Goal: Browse casually: Explore the website without a specific task or goal

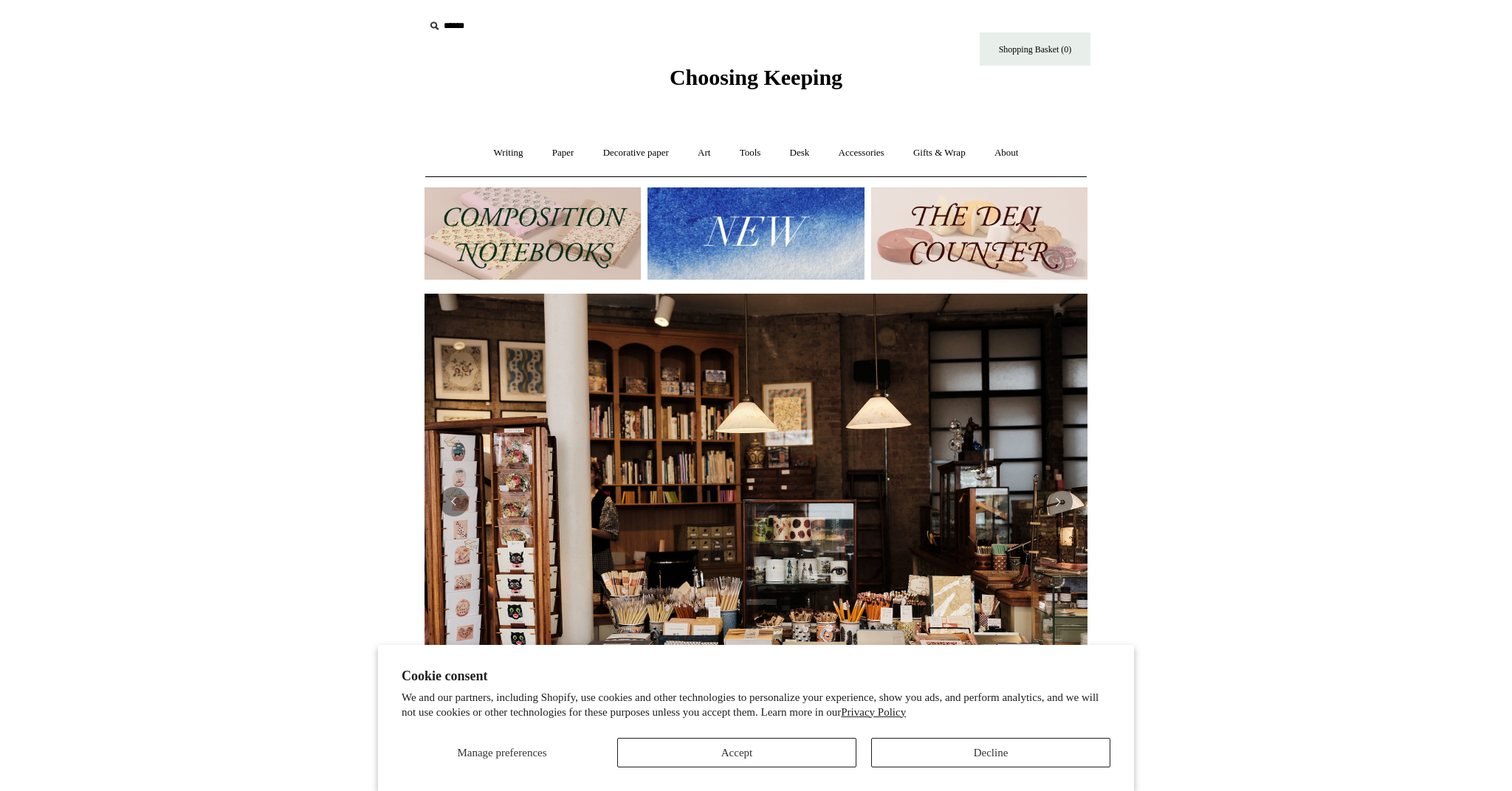
click at [719, 757] on button "Accept" at bounding box center [737, 753] width 239 height 30
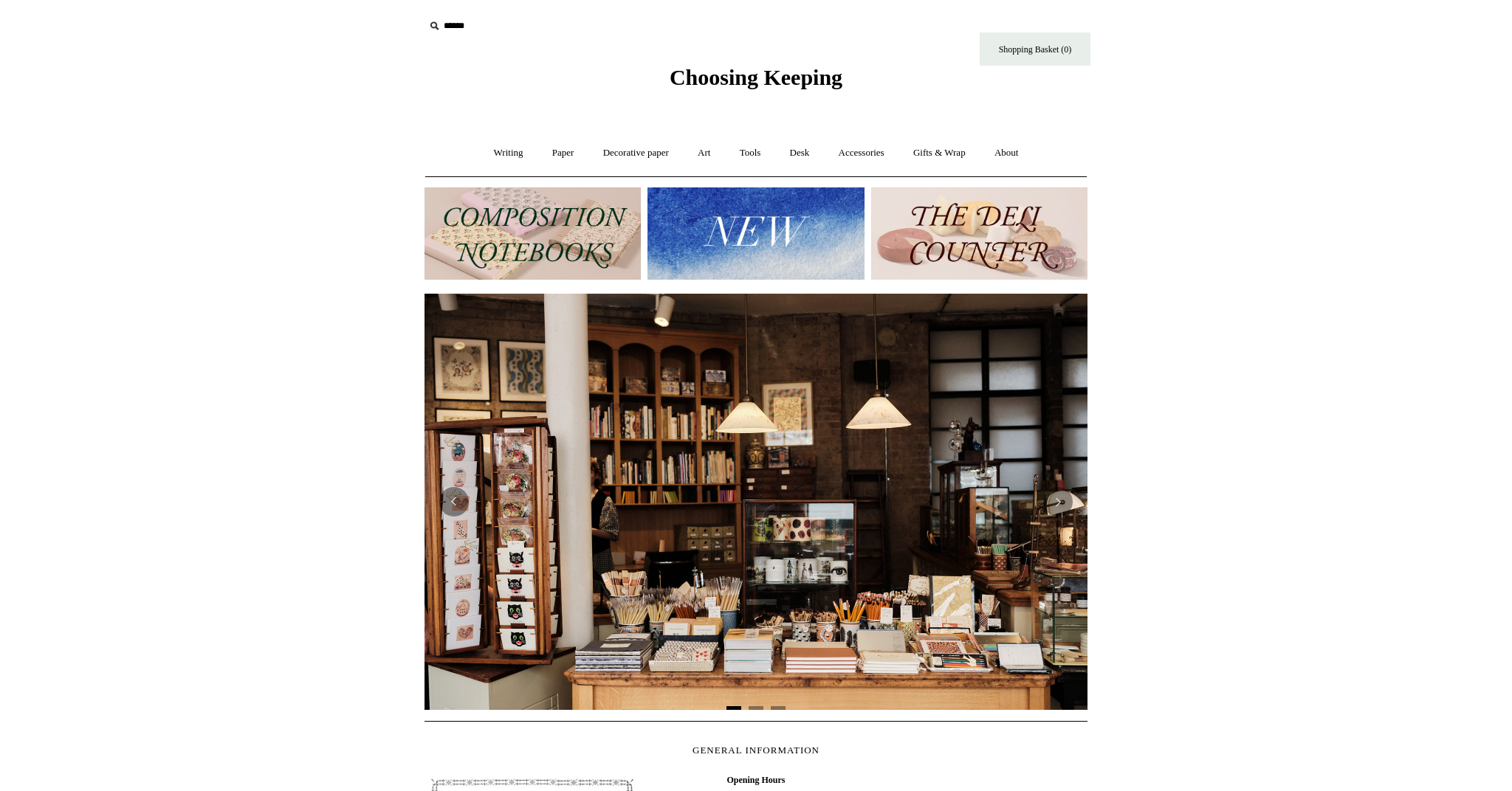
click at [541, 210] on img at bounding box center [532, 233] width 217 height 92
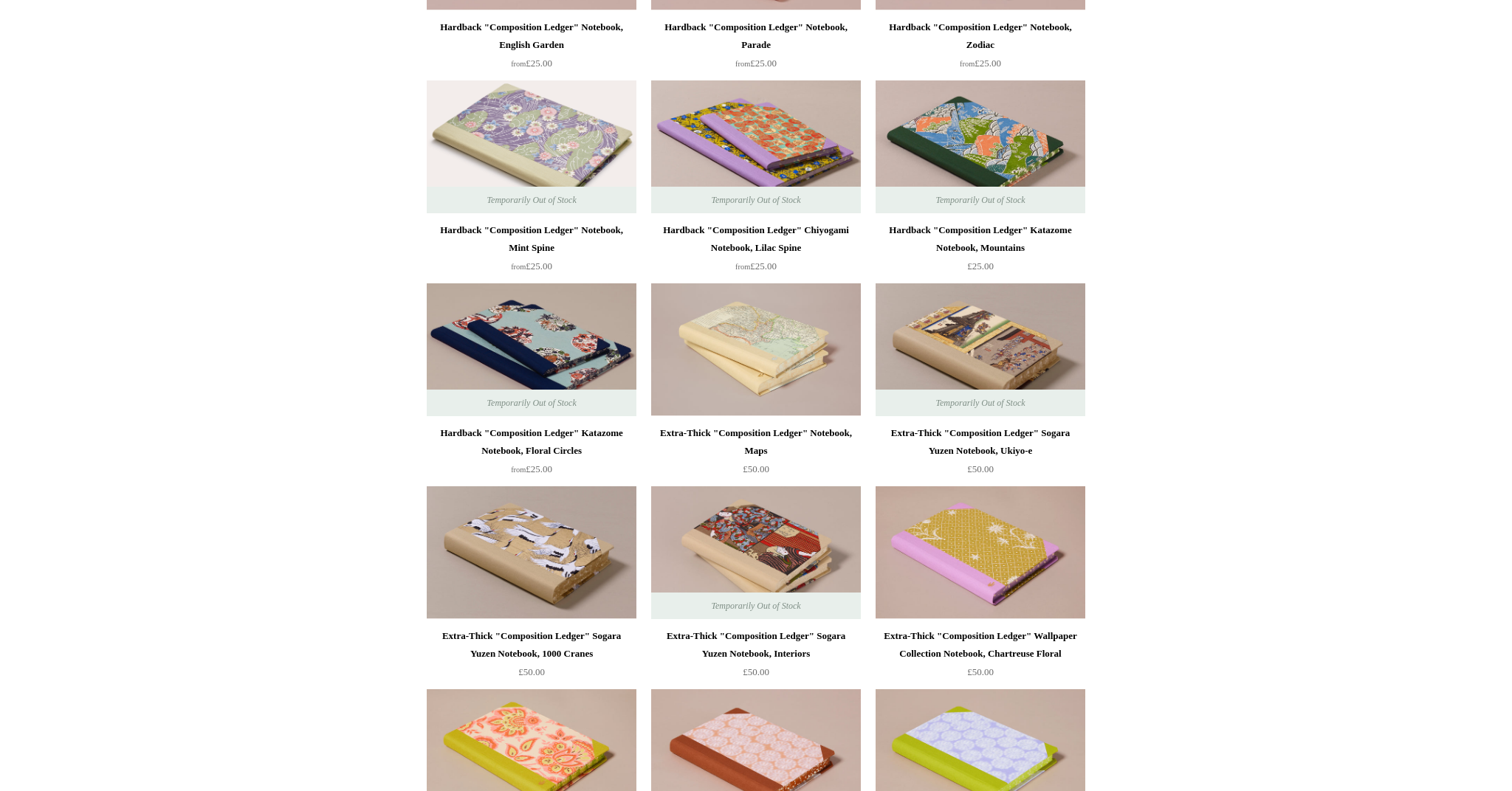
scroll to position [741, 0]
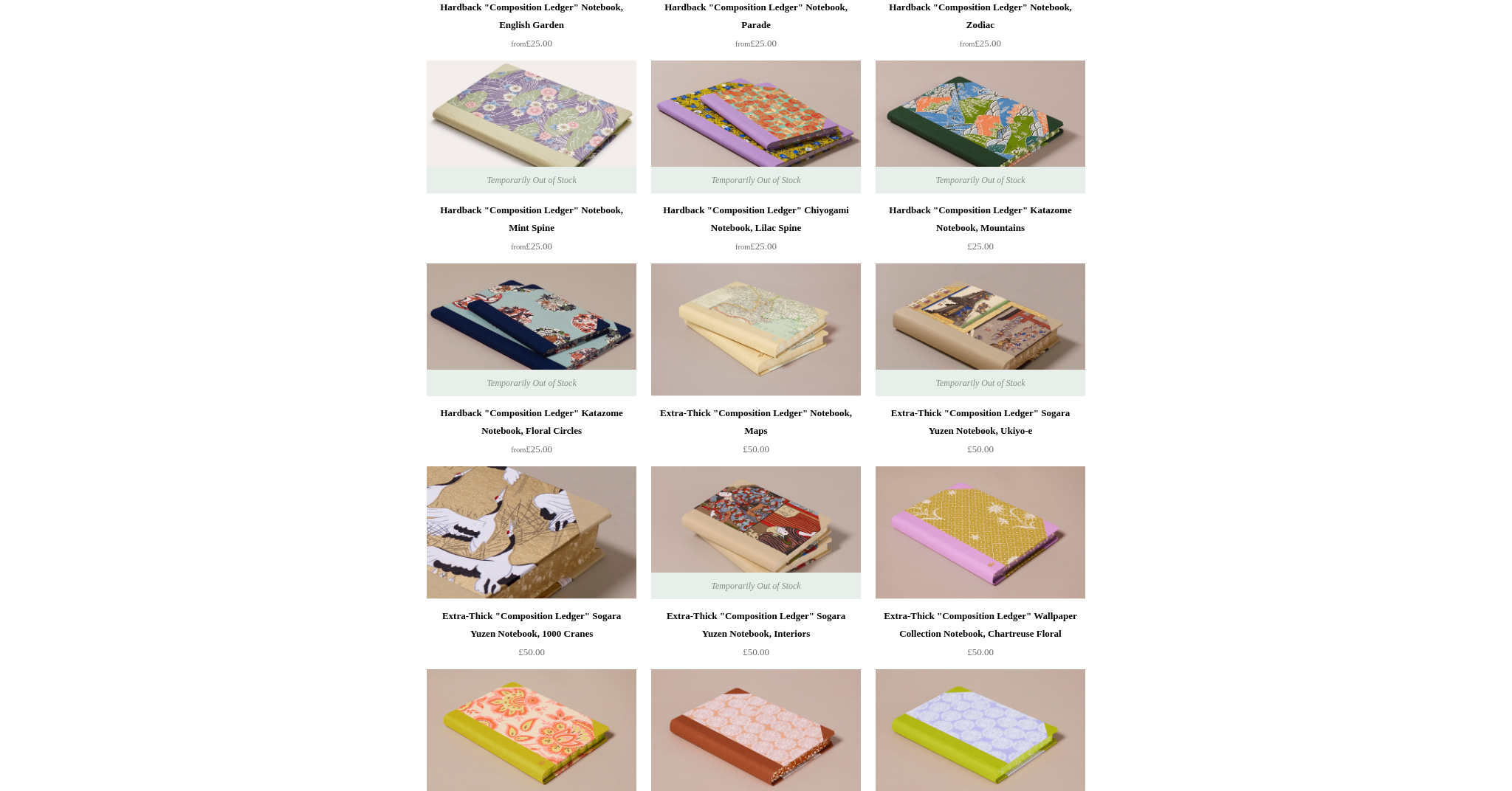
click at [501, 567] on img at bounding box center [531, 533] width 209 height 133
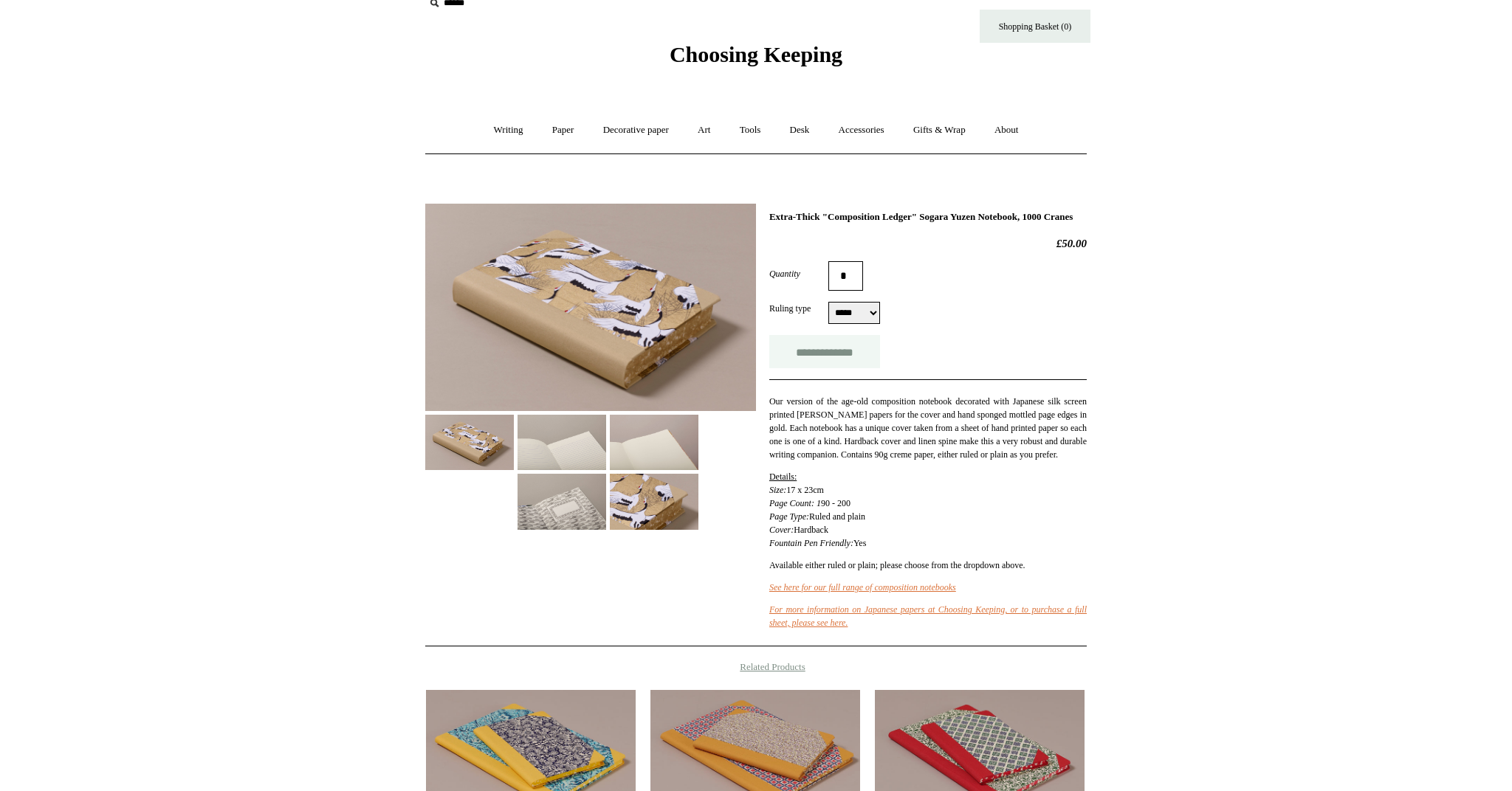
scroll to position [23, 0]
click at [847, 365] on input "**********" at bounding box center [825, 352] width 111 height 34
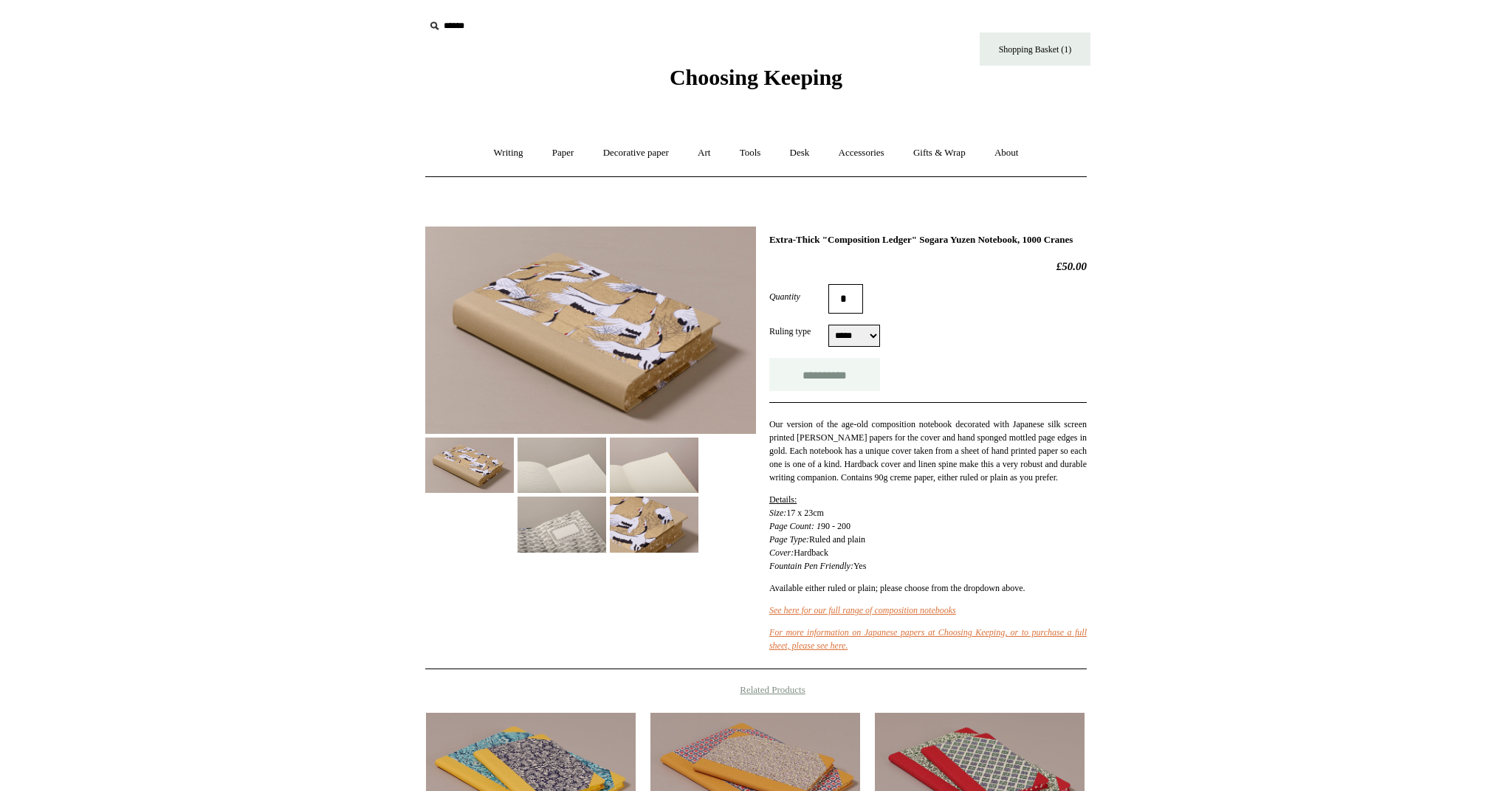
scroll to position [-1, 0]
type input "**********"
click at [749, 77] on span "Choosing Keeping" at bounding box center [756, 78] width 173 height 24
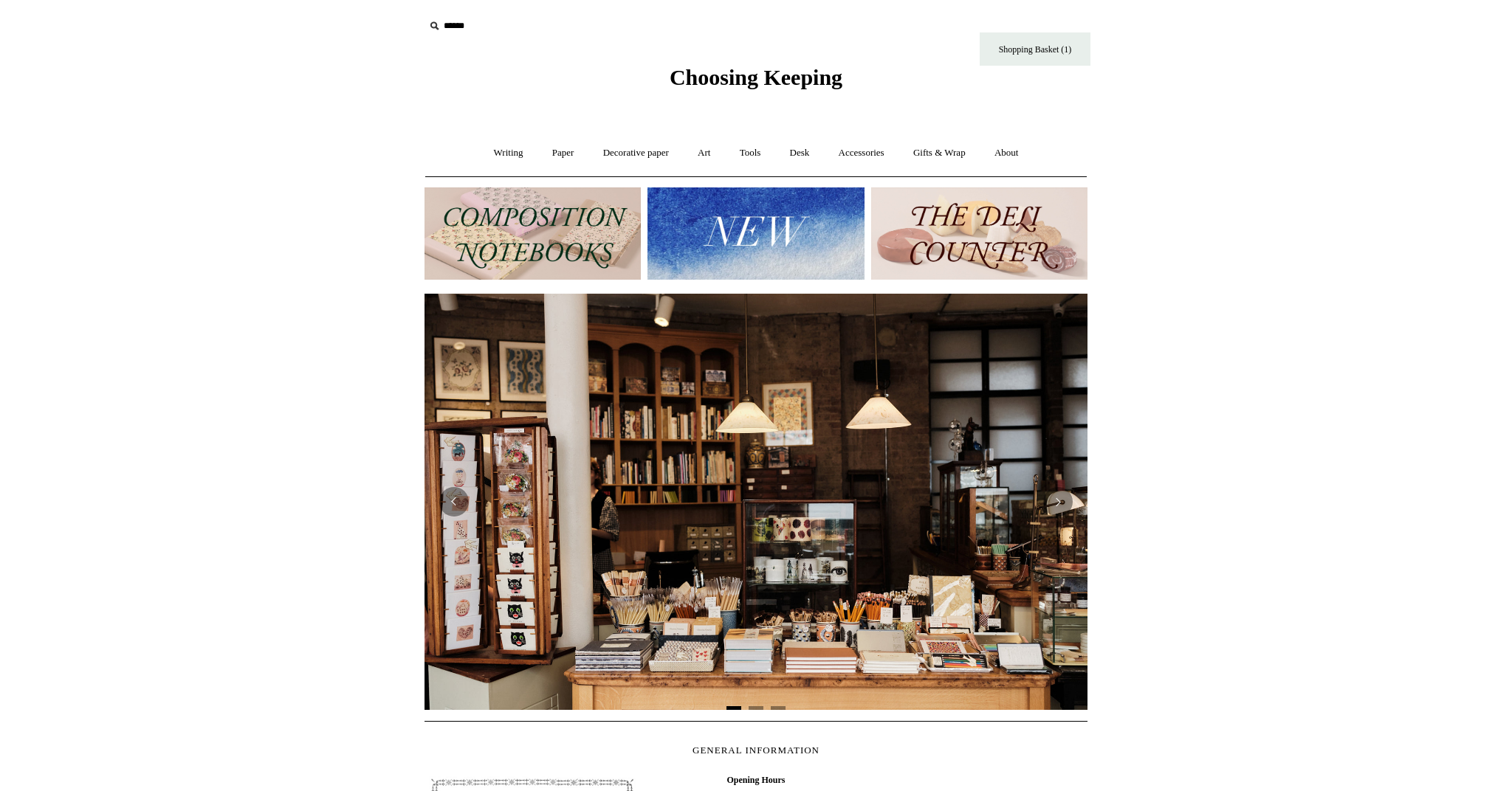
click at [541, 227] on img at bounding box center [532, 233] width 217 height 92
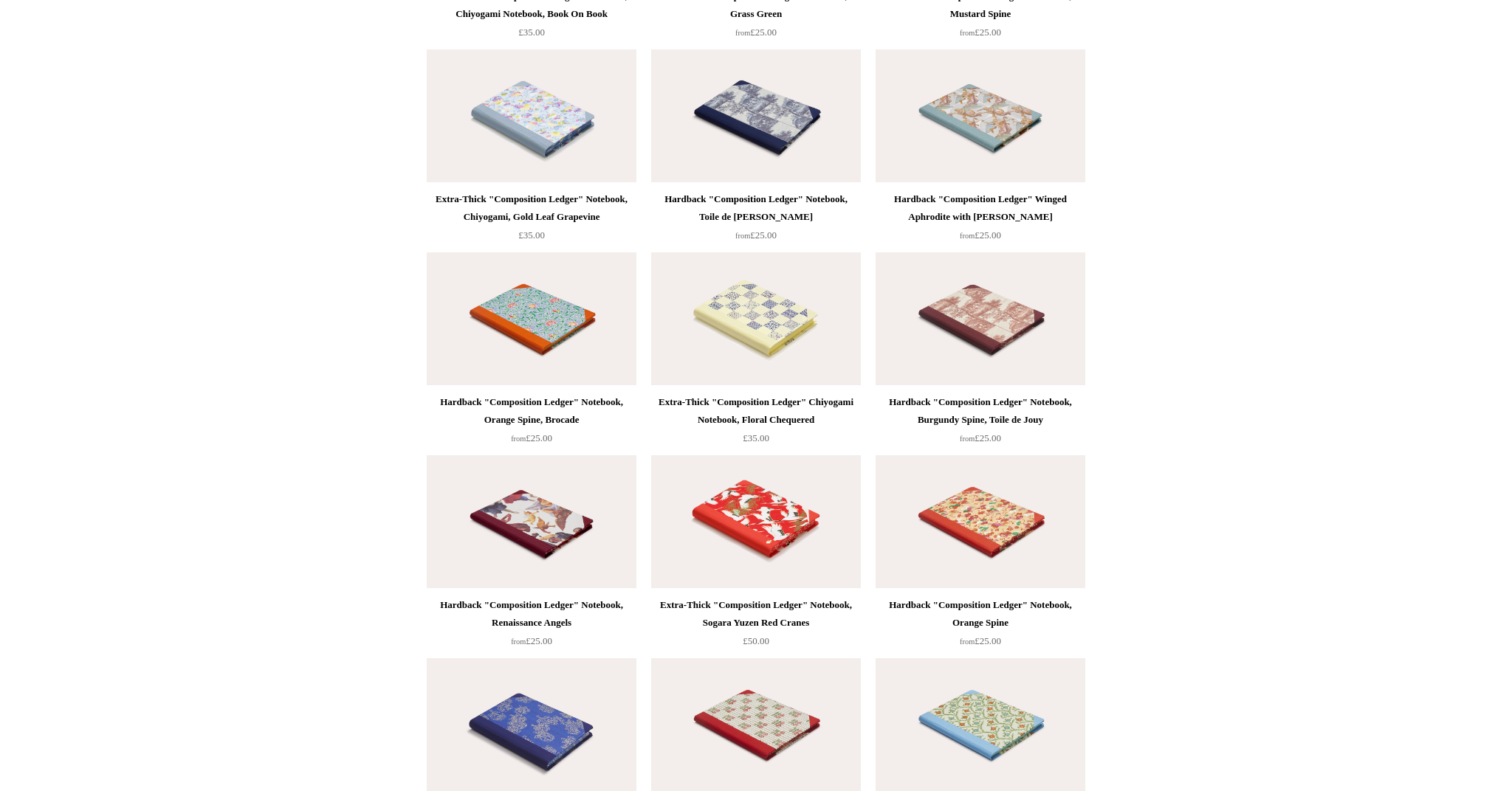
scroll to position [2781, 0]
click at [1028, 331] on img at bounding box center [980, 318] width 209 height 133
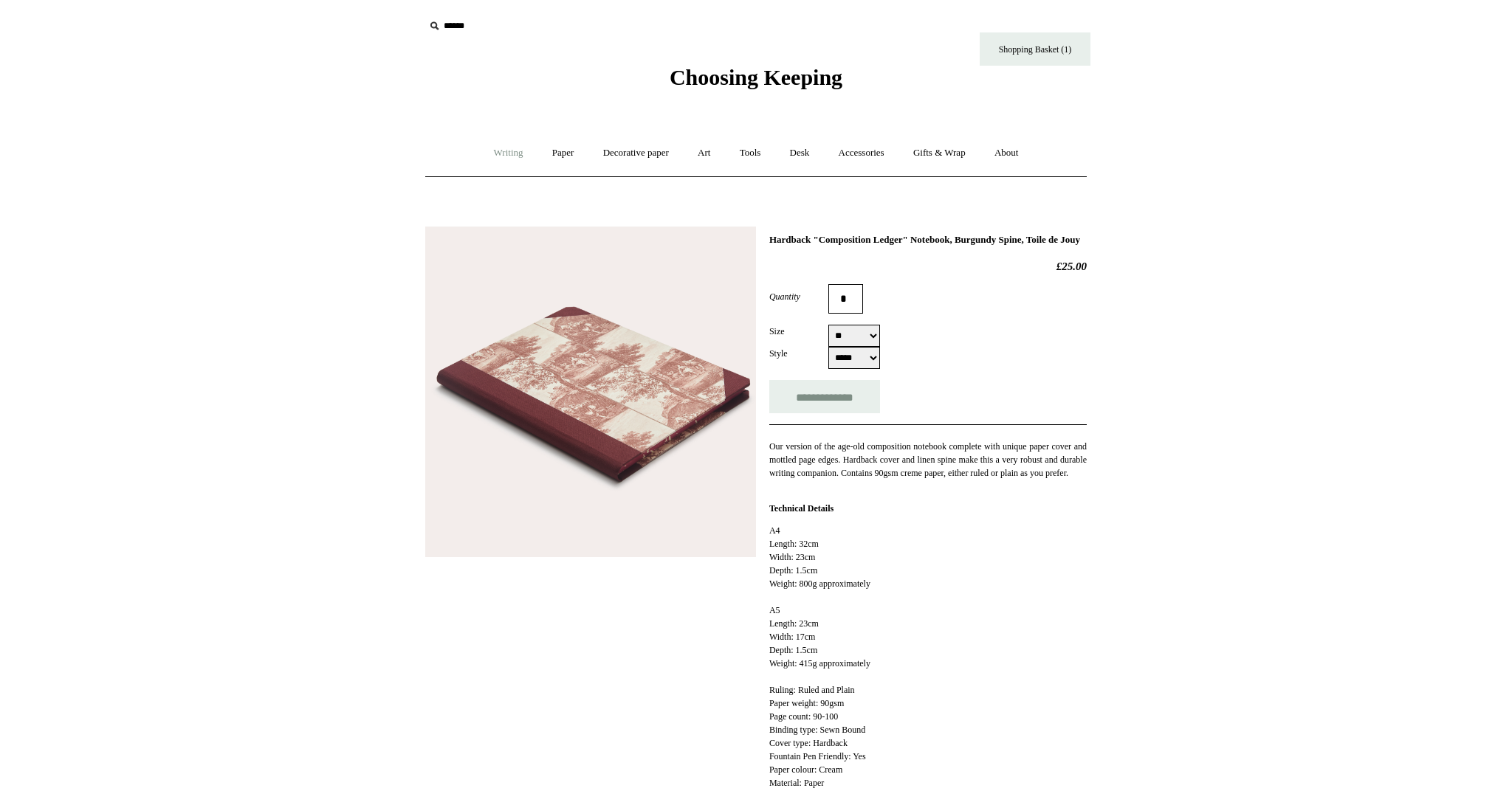
click at [509, 151] on link "Writing +" at bounding box center [509, 153] width 56 height 39
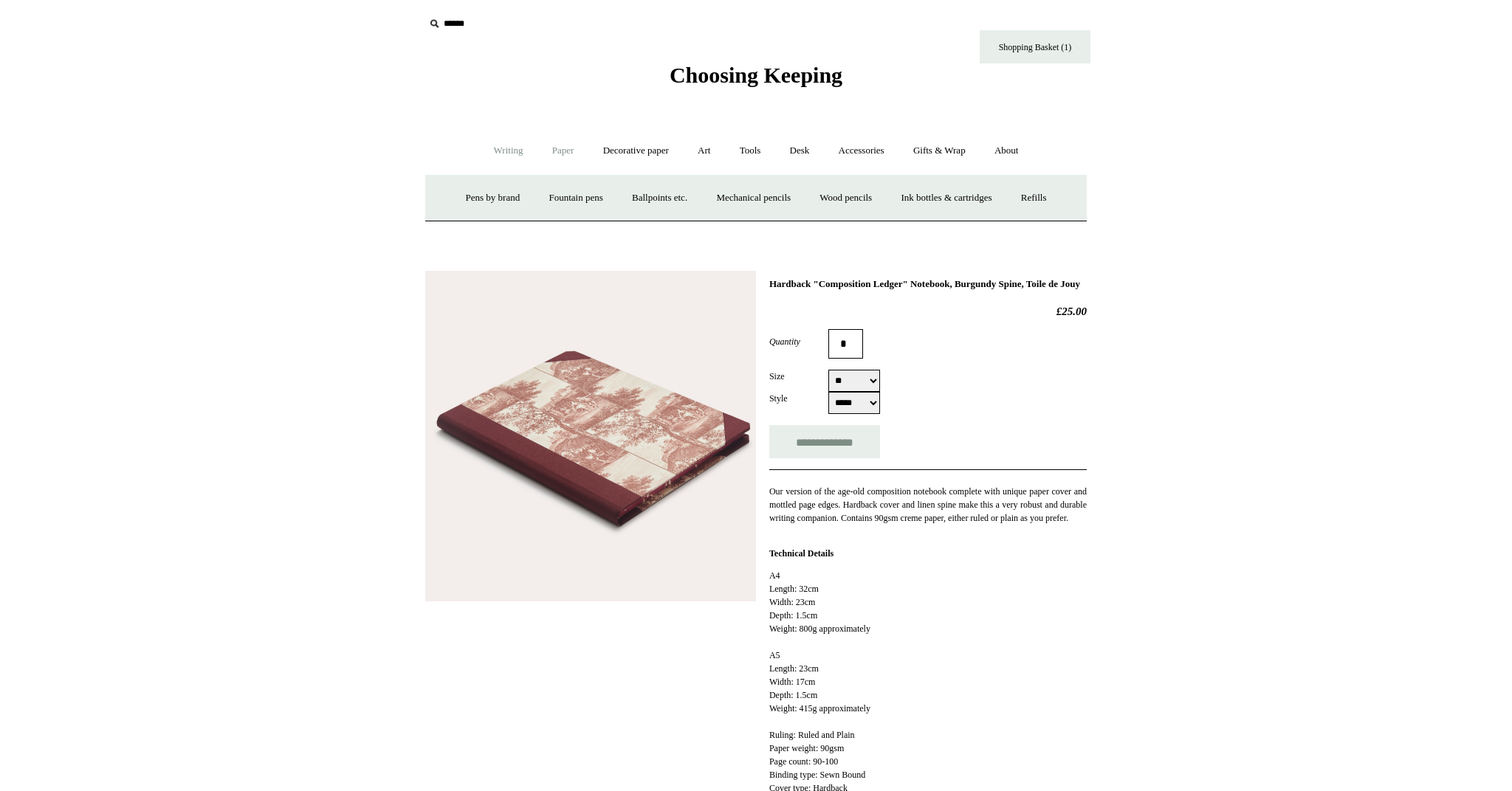
scroll to position [0, 1]
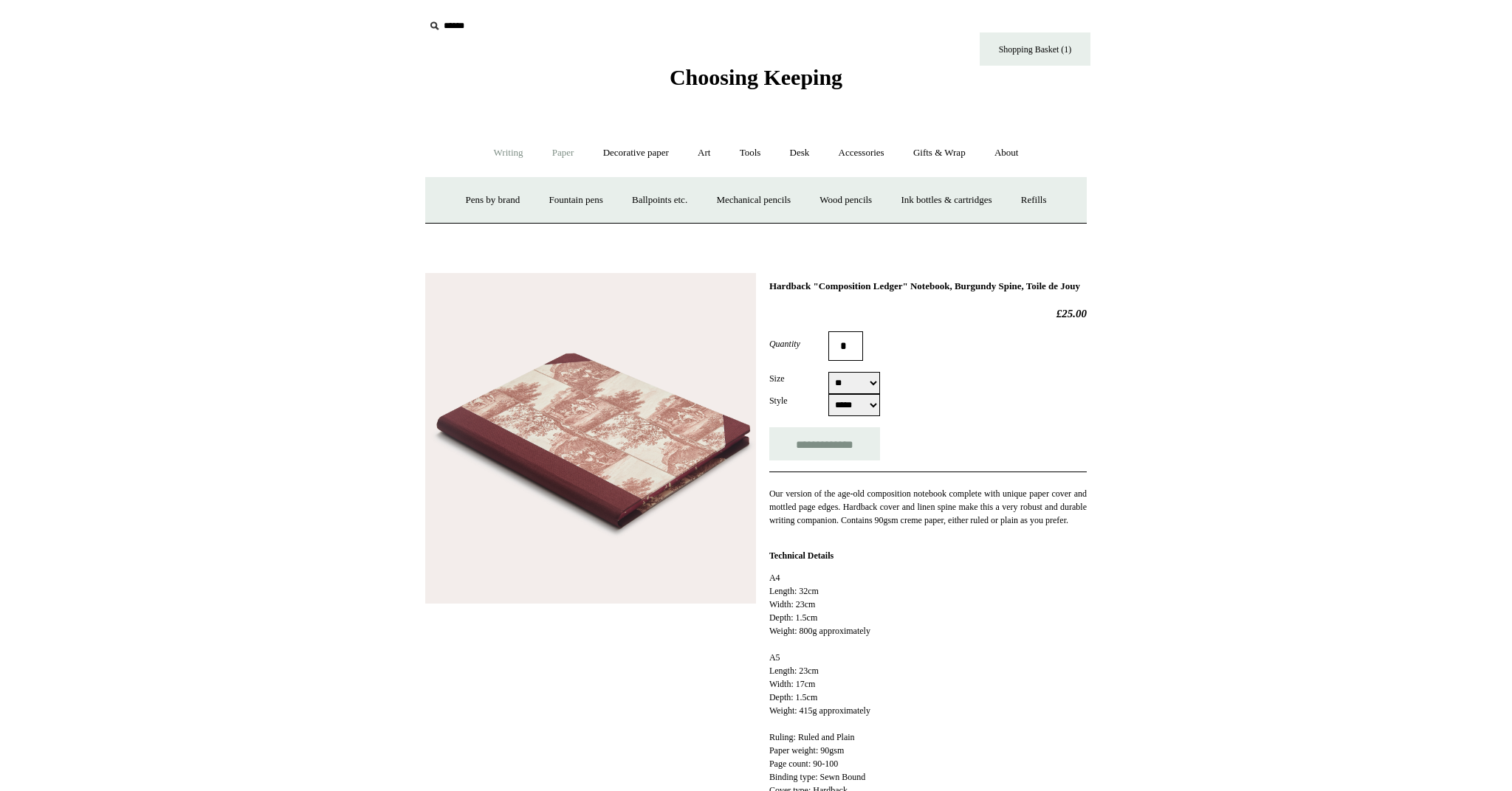
click at [558, 149] on link "Paper +" at bounding box center [563, 153] width 49 height 39
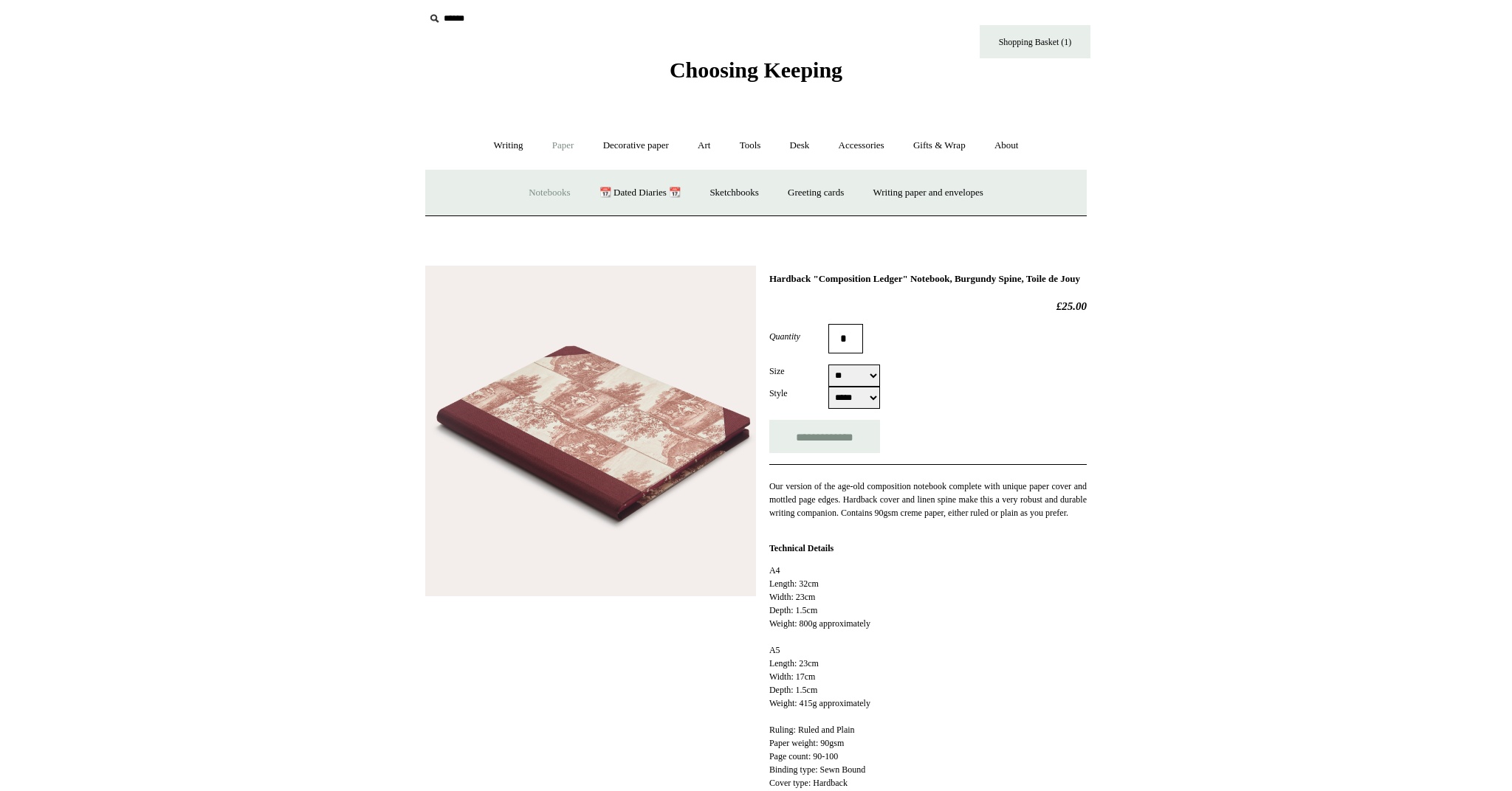
scroll to position [8, 1]
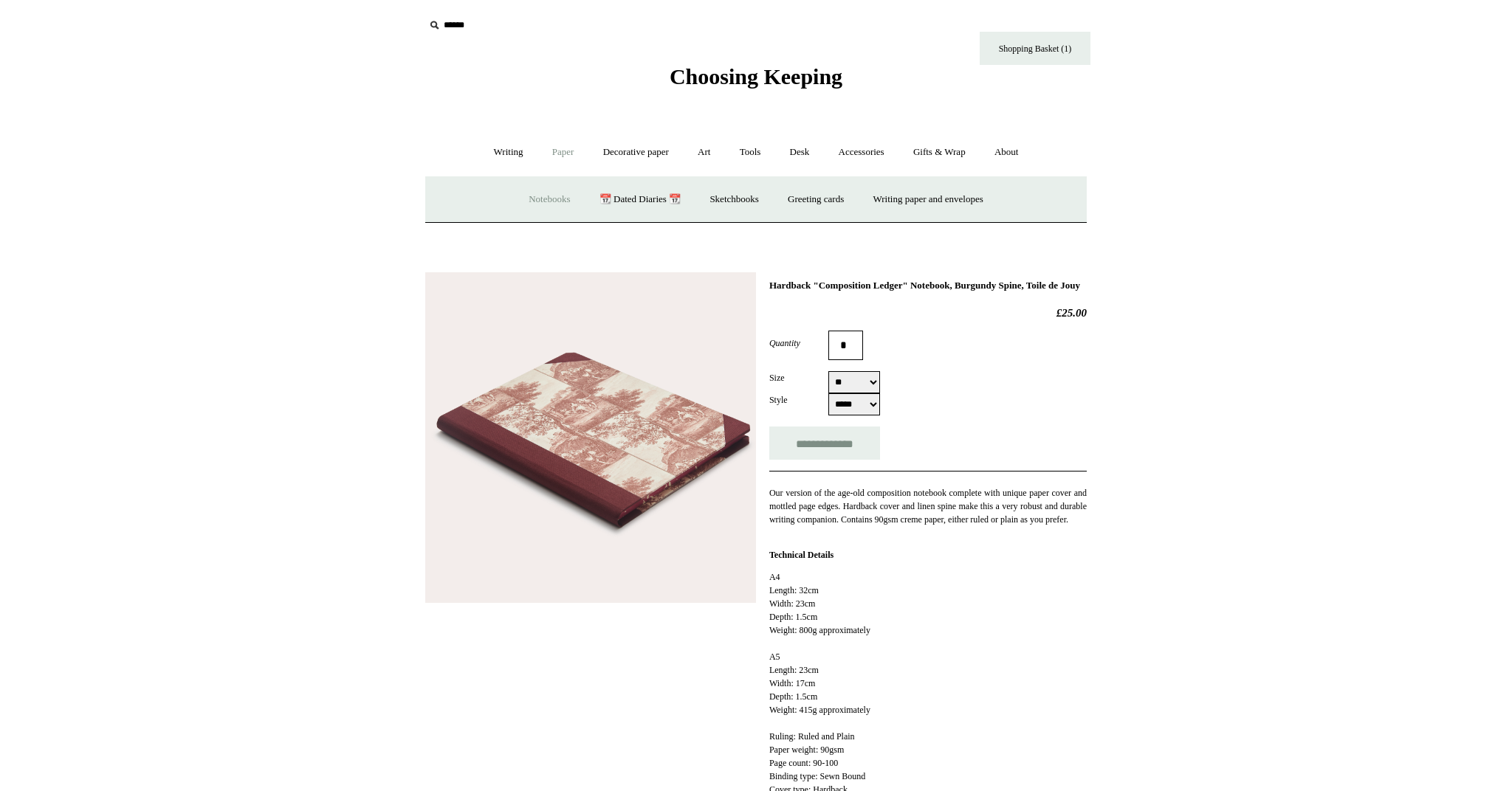
click at [550, 189] on link "Notebooks +" at bounding box center [549, 200] width 68 height 39
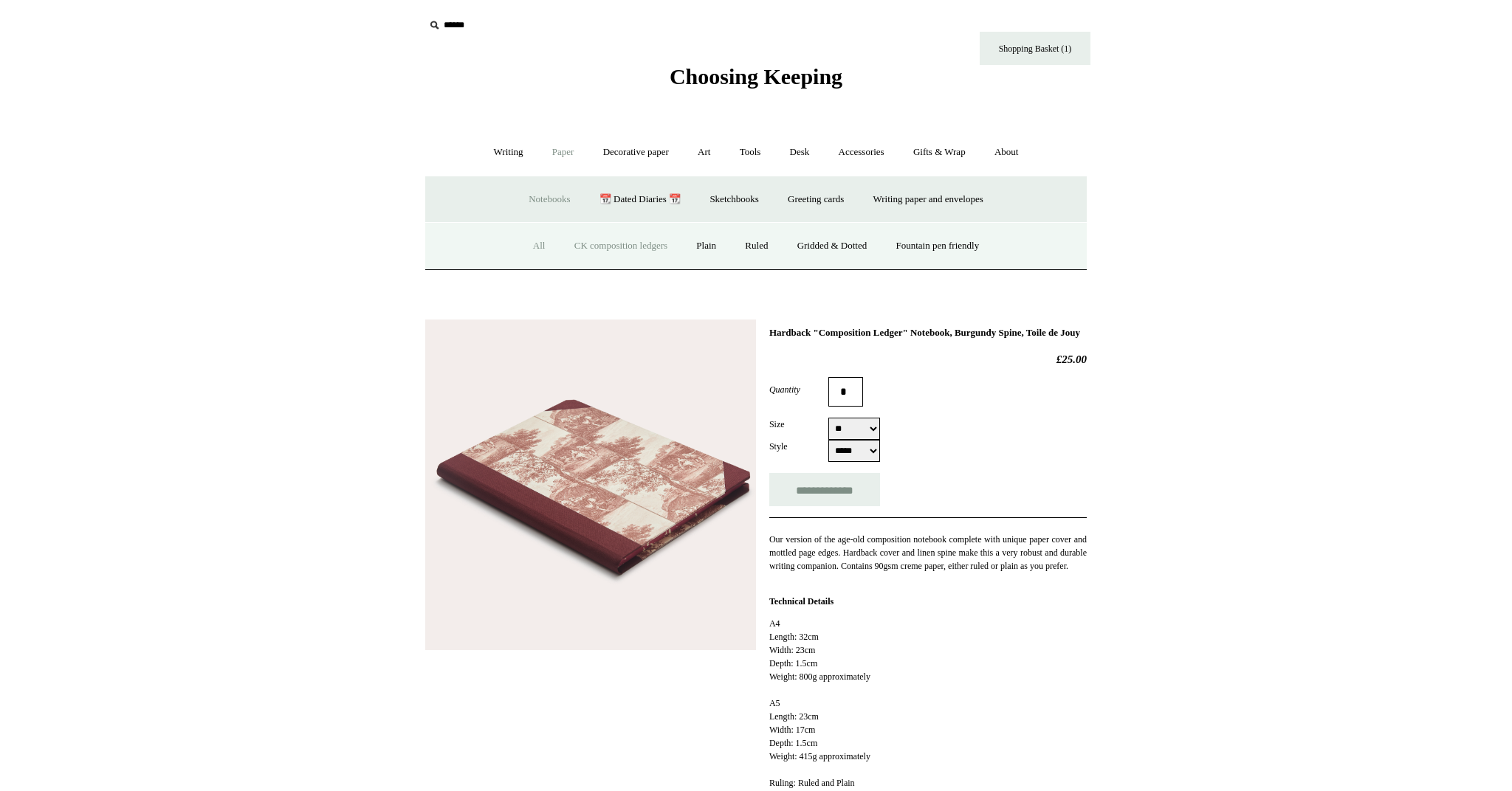
scroll to position [3, 2]
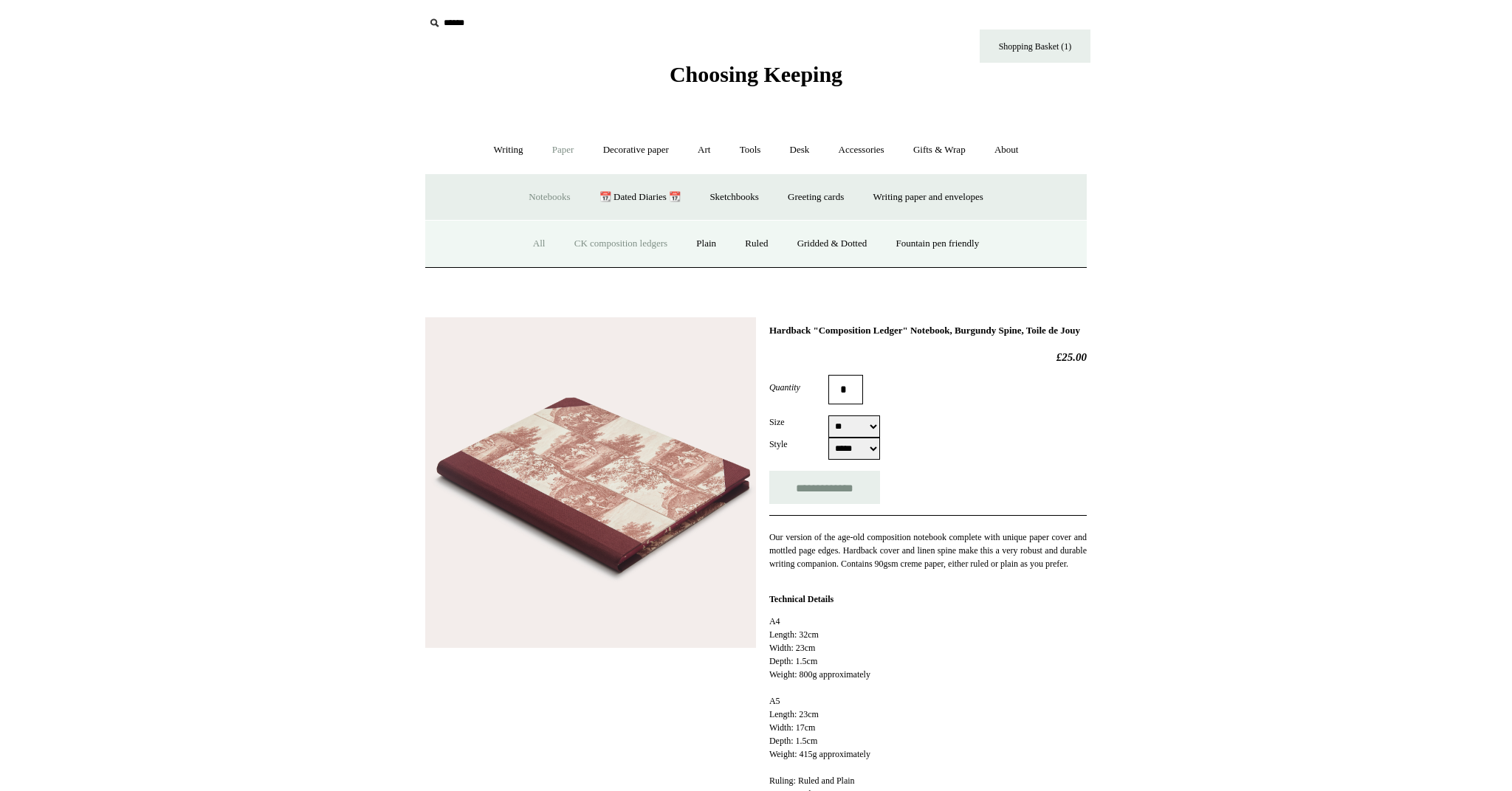
click at [527, 236] on link "All" at bounding box center [539, 244] width 39 height 39
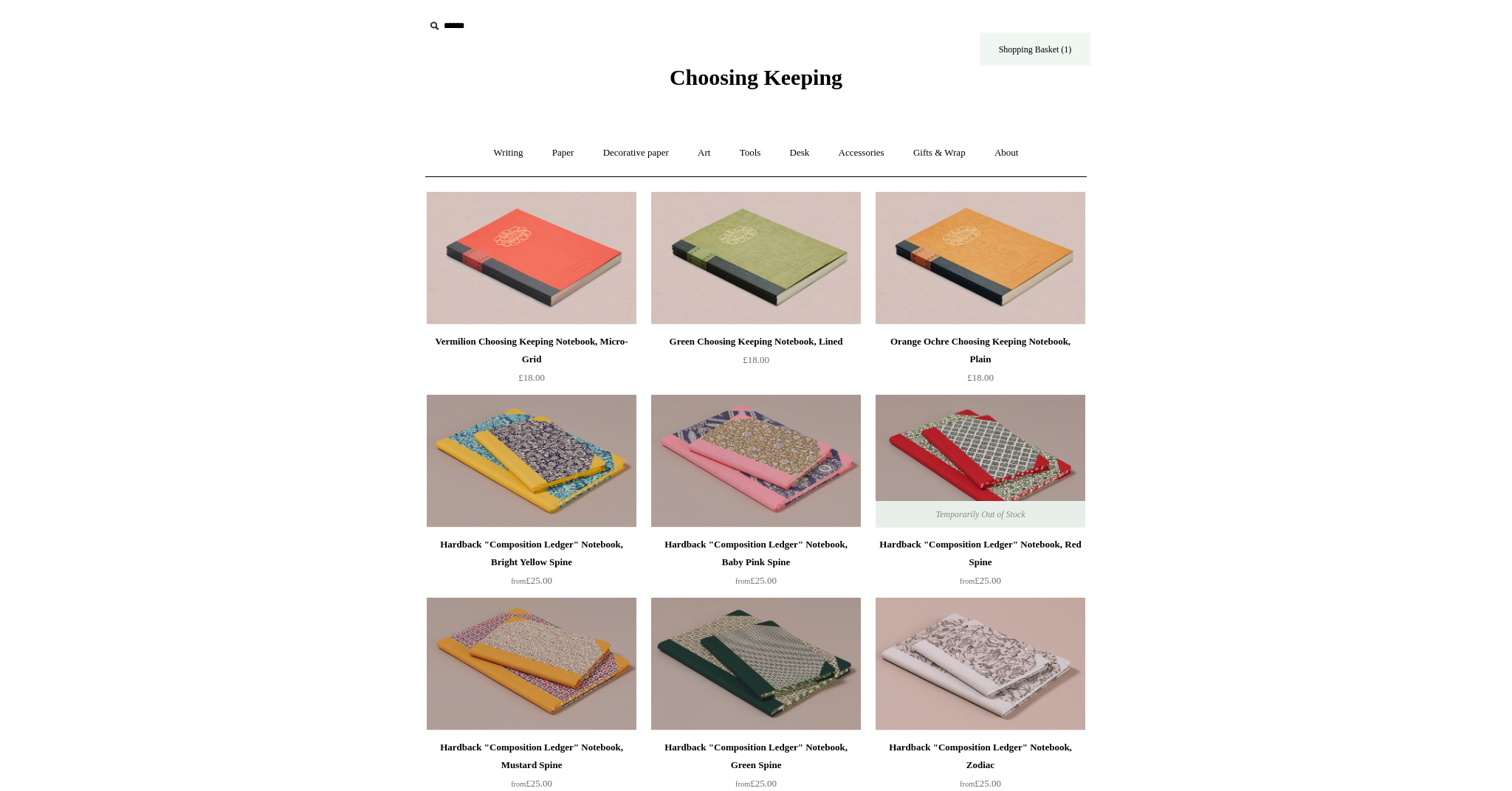
click at [1007, 52] on link "Shopping Basket (1)" at bounding box center [1035, 49] width 111 height 34
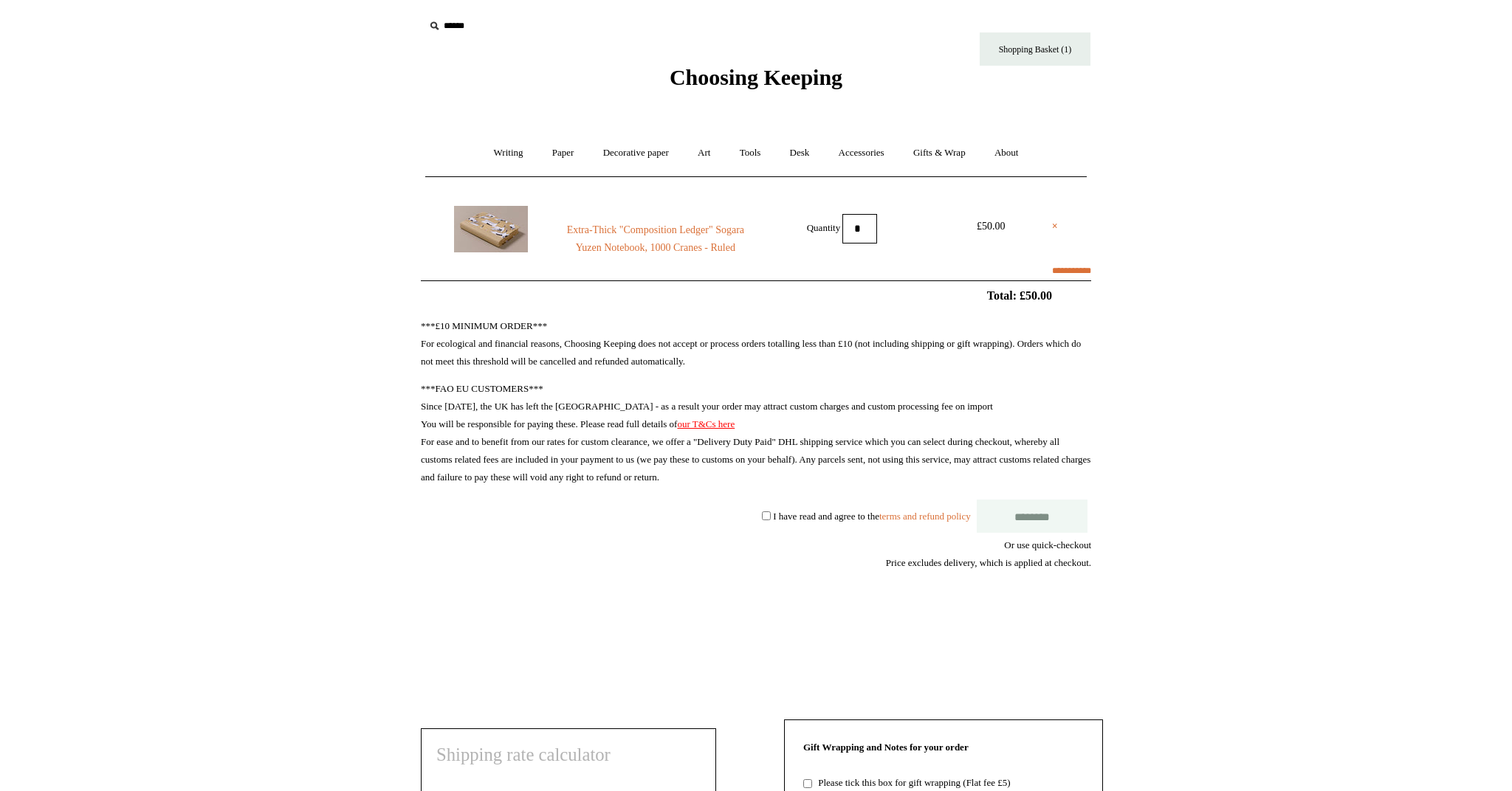
select select "**********"
type input "******"
select select "*******"
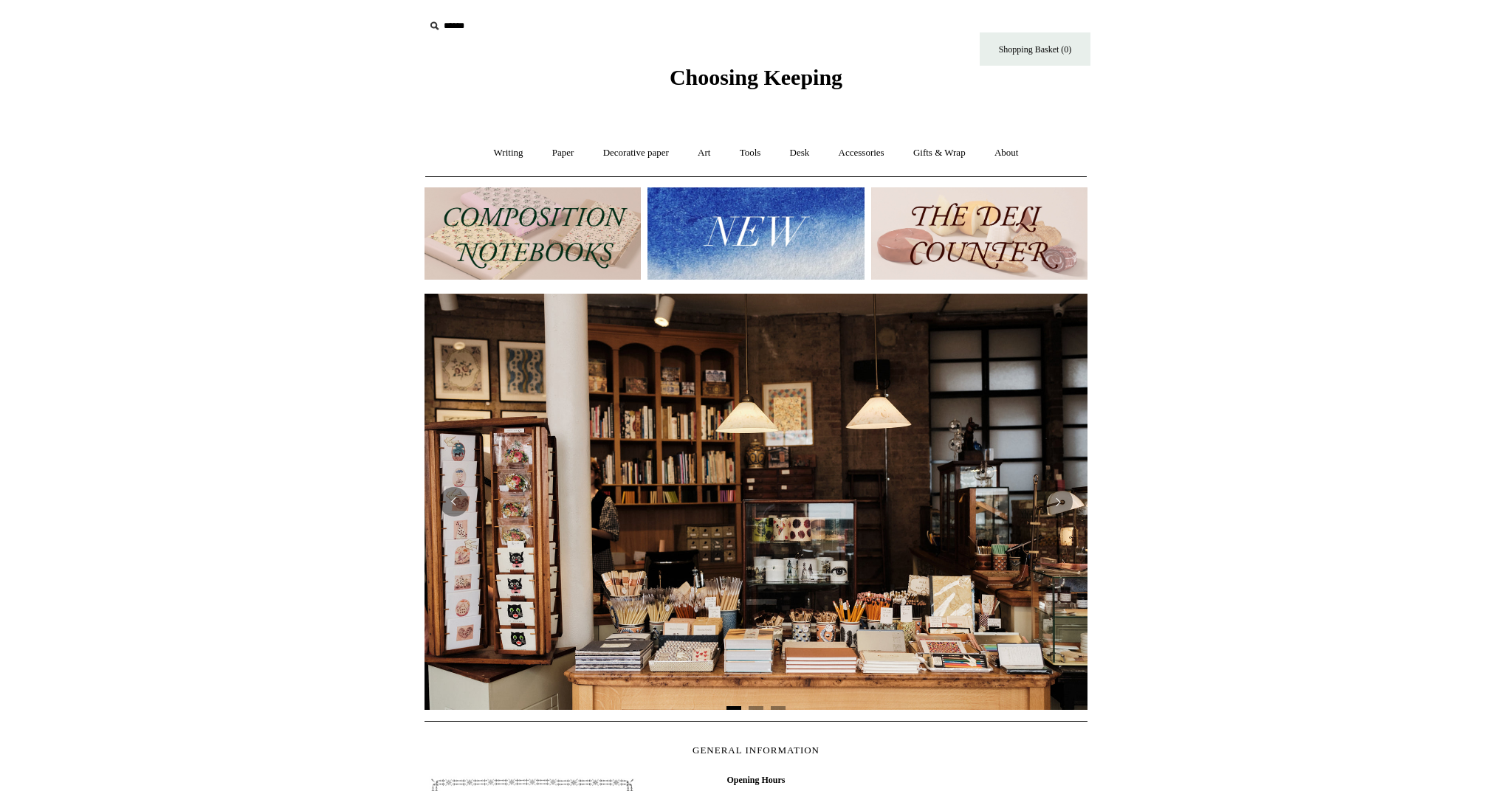
click at [519, 247] on img at bounding box center [532, 233] width 217 height 92
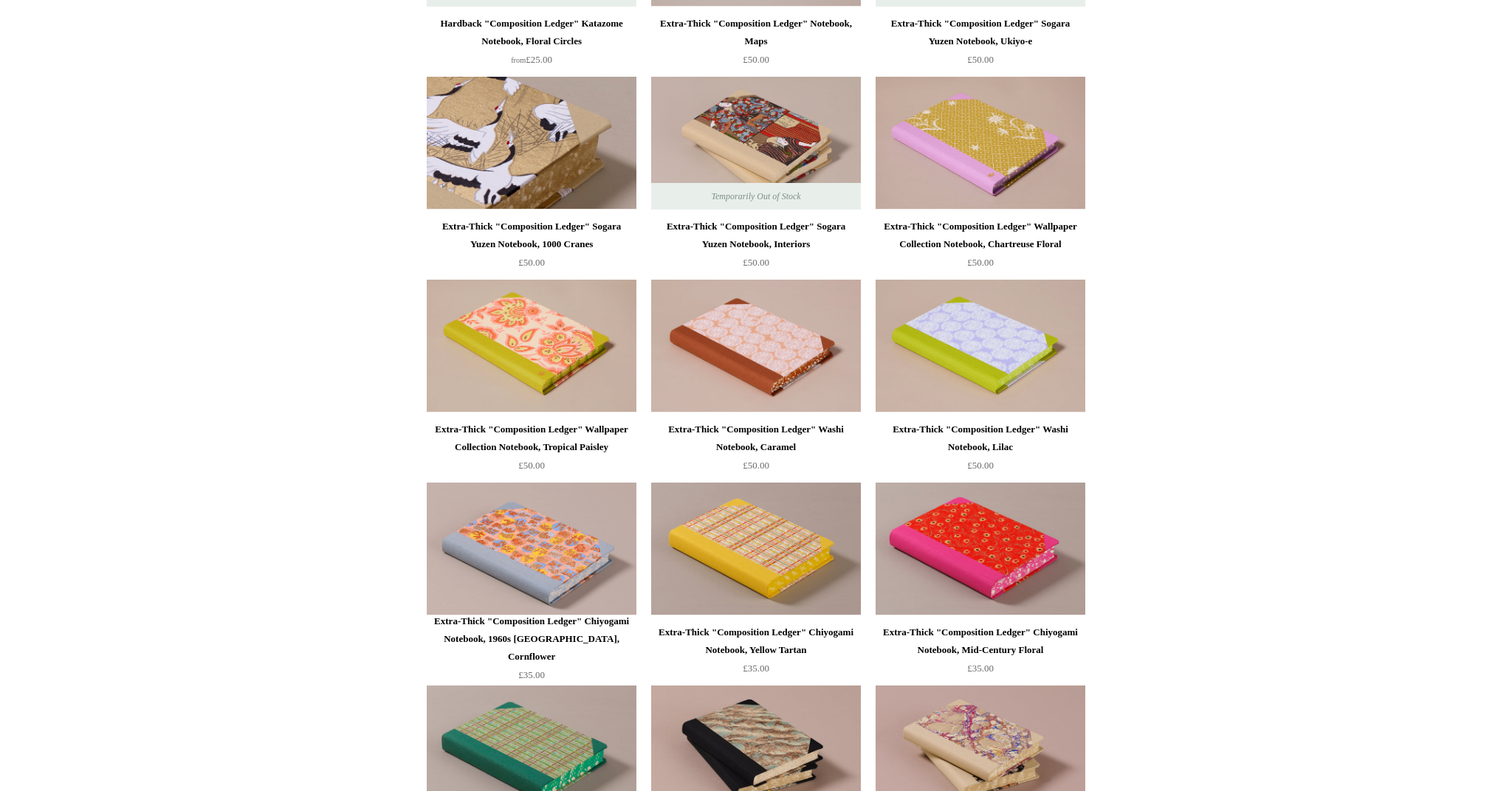
scroll to position [1135, 0]
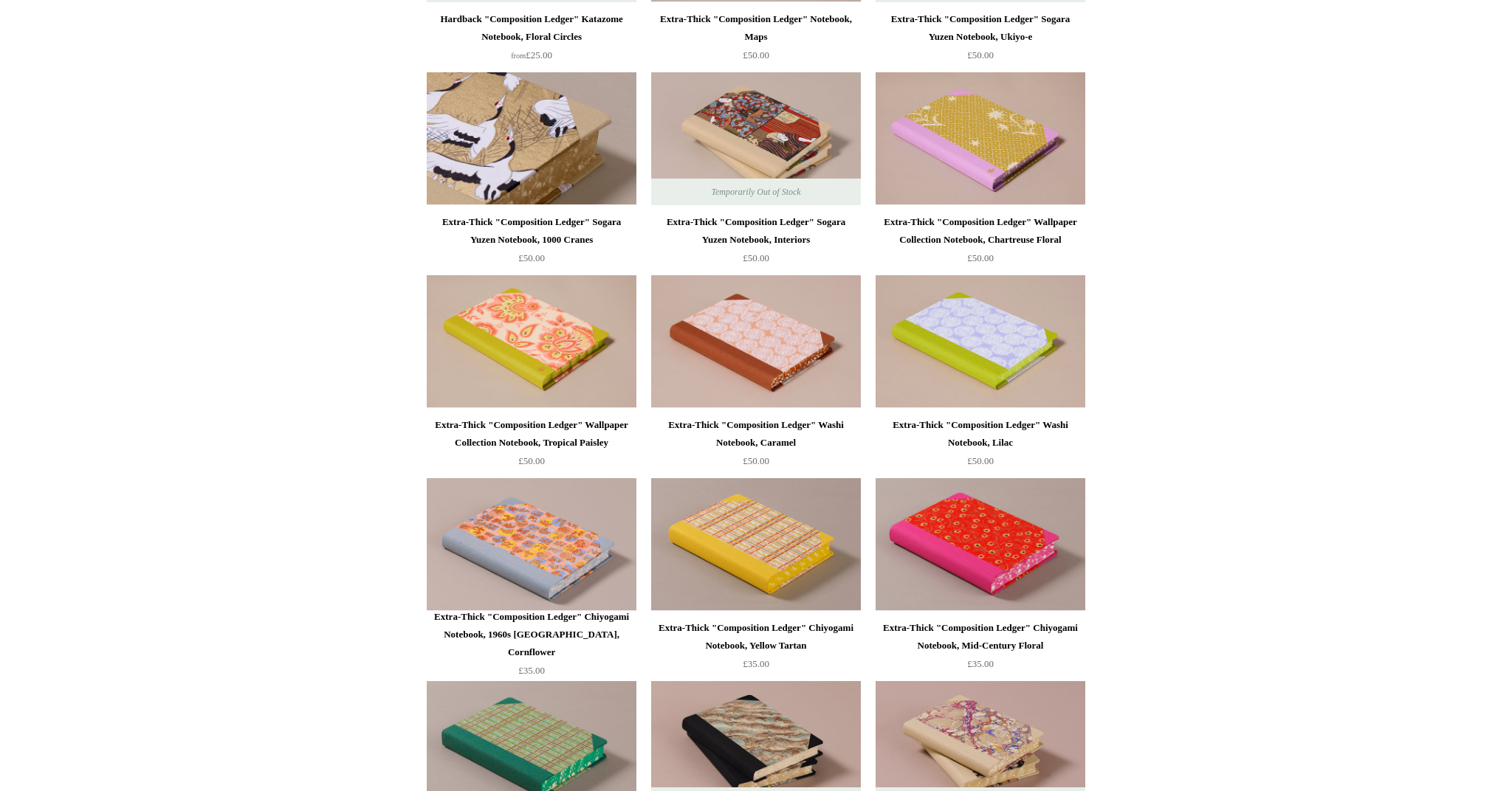
click at [550, 134] on img at bounding box center [531, 138] width 209 height 133
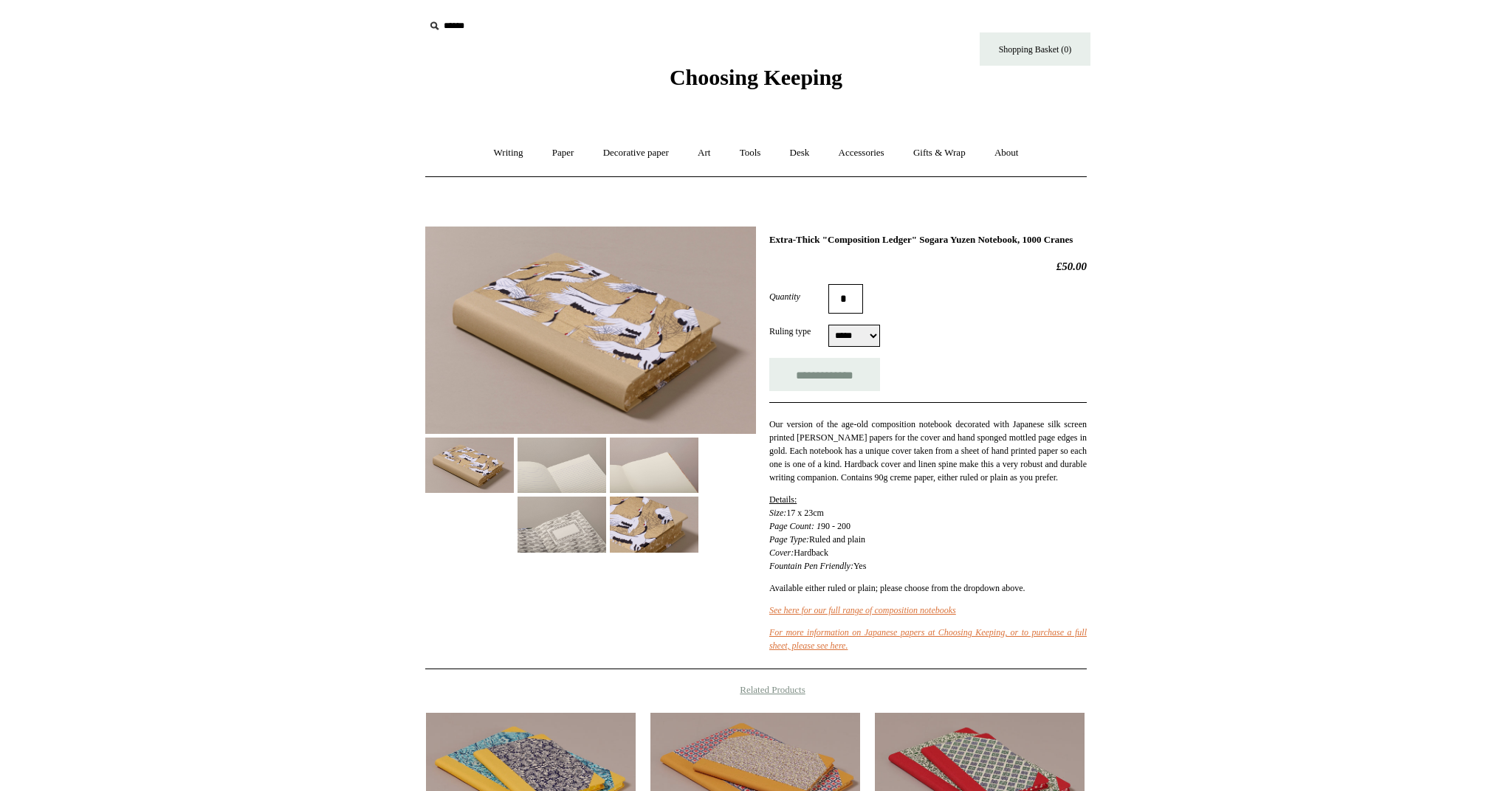
click at [558, 467] on img at bounding box center [561, 465] width 89 height 55
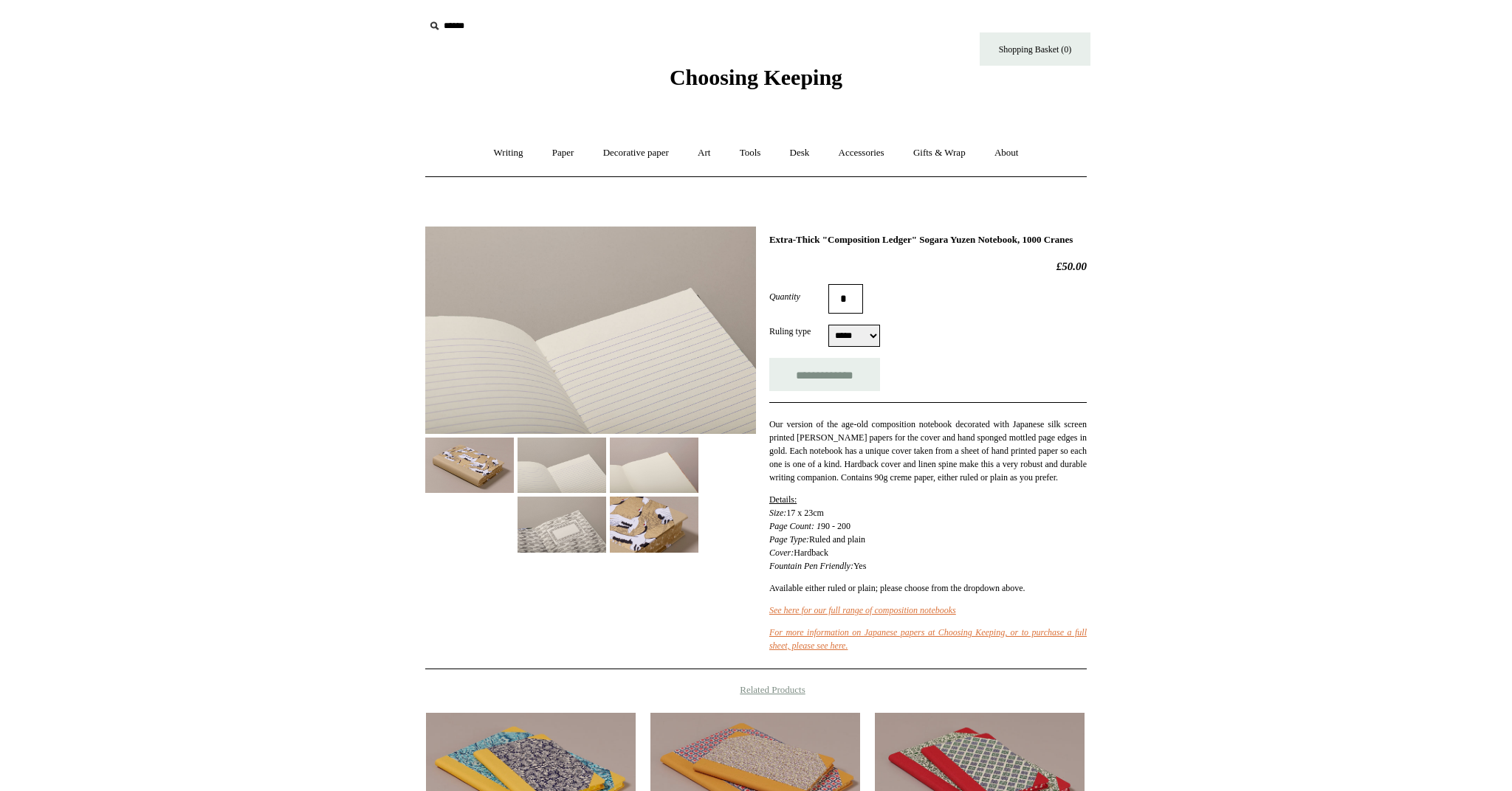
click at [632, 469] on img at bounding box center [654, 465] width 89 height 55
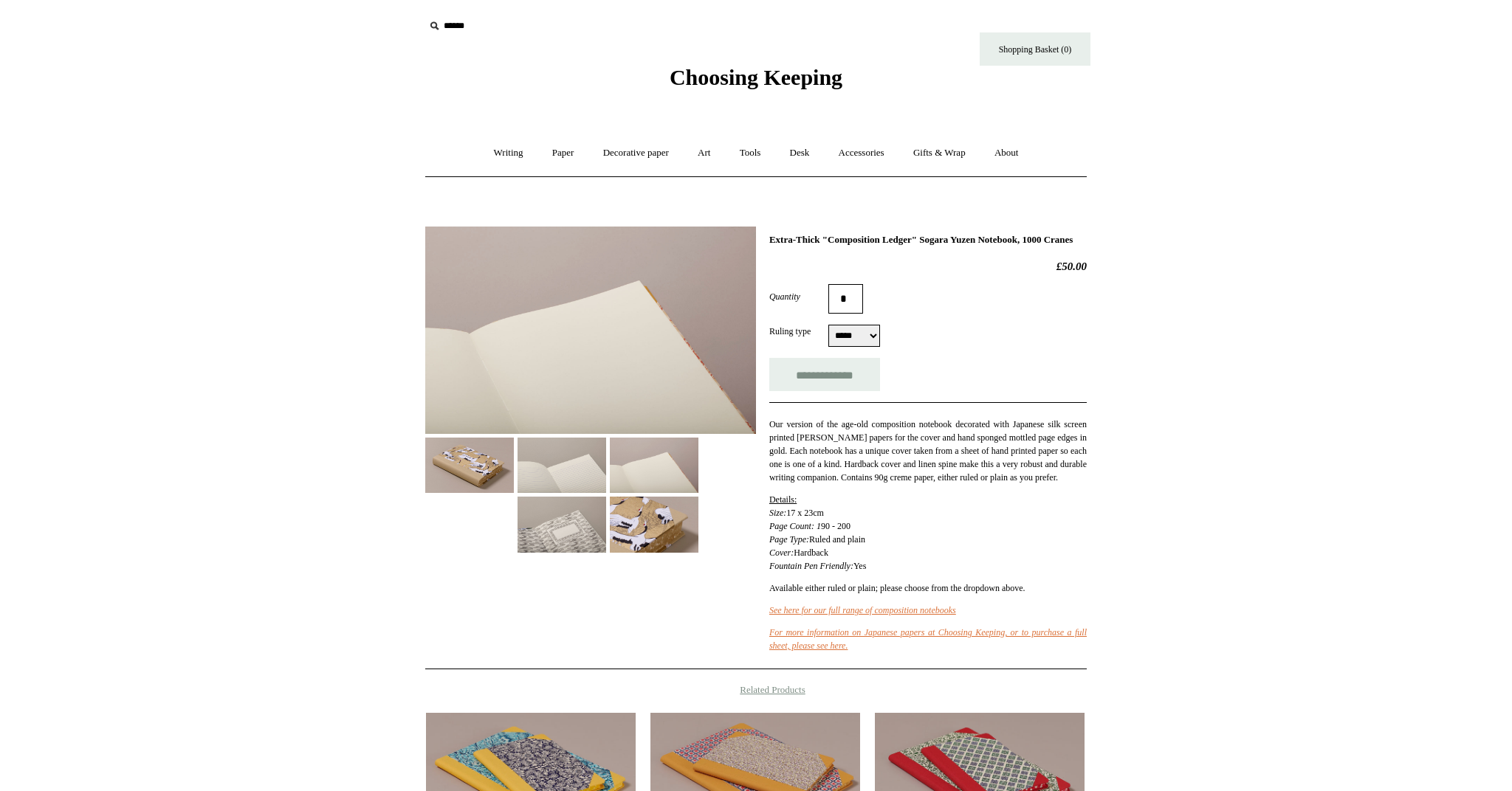
click at [588, 523] on img at bounding box center [561, 524] width 89 height 55
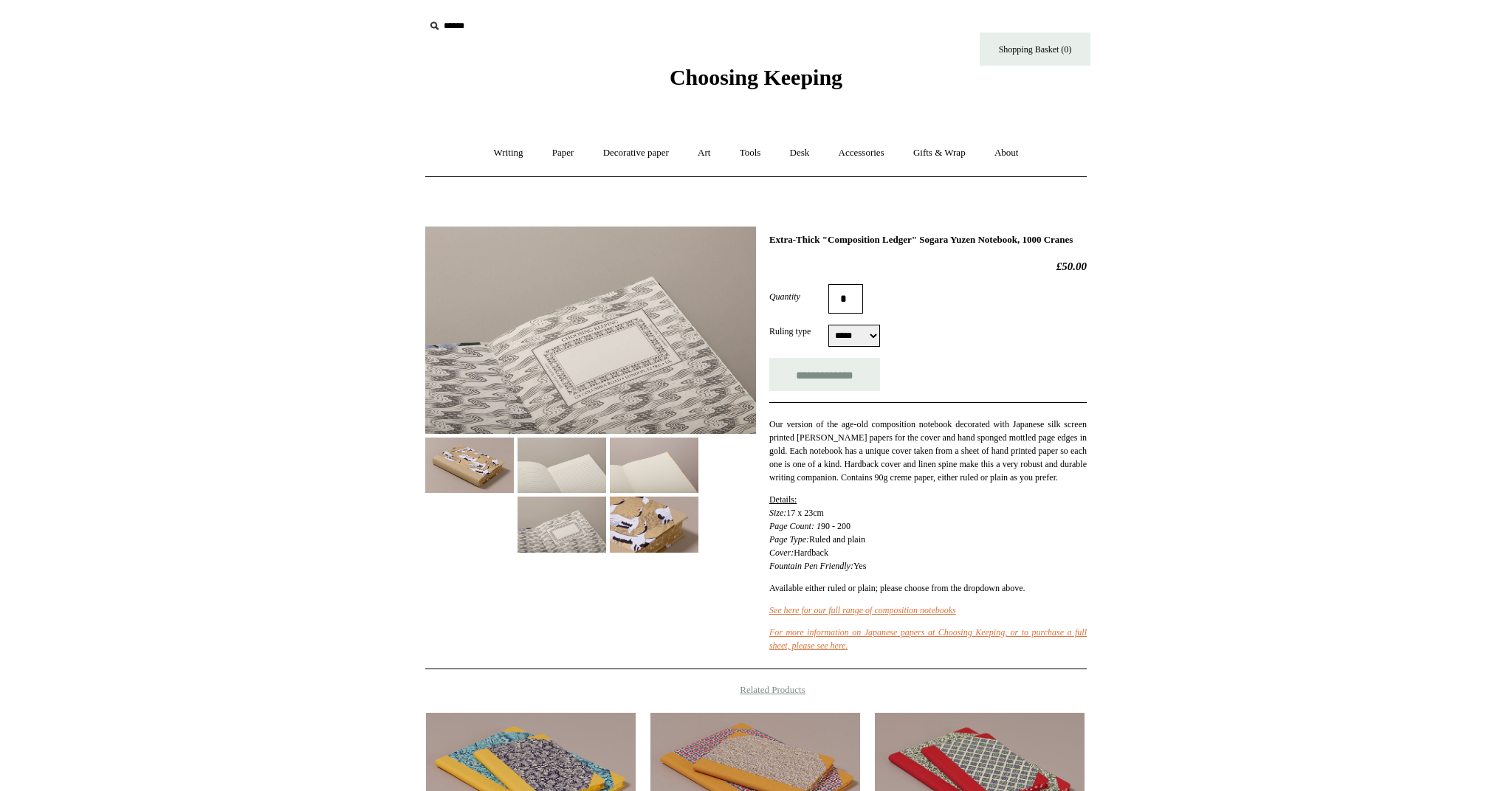
click at [475, 461] on img at bounding box center [469, 465] width 89 height 55
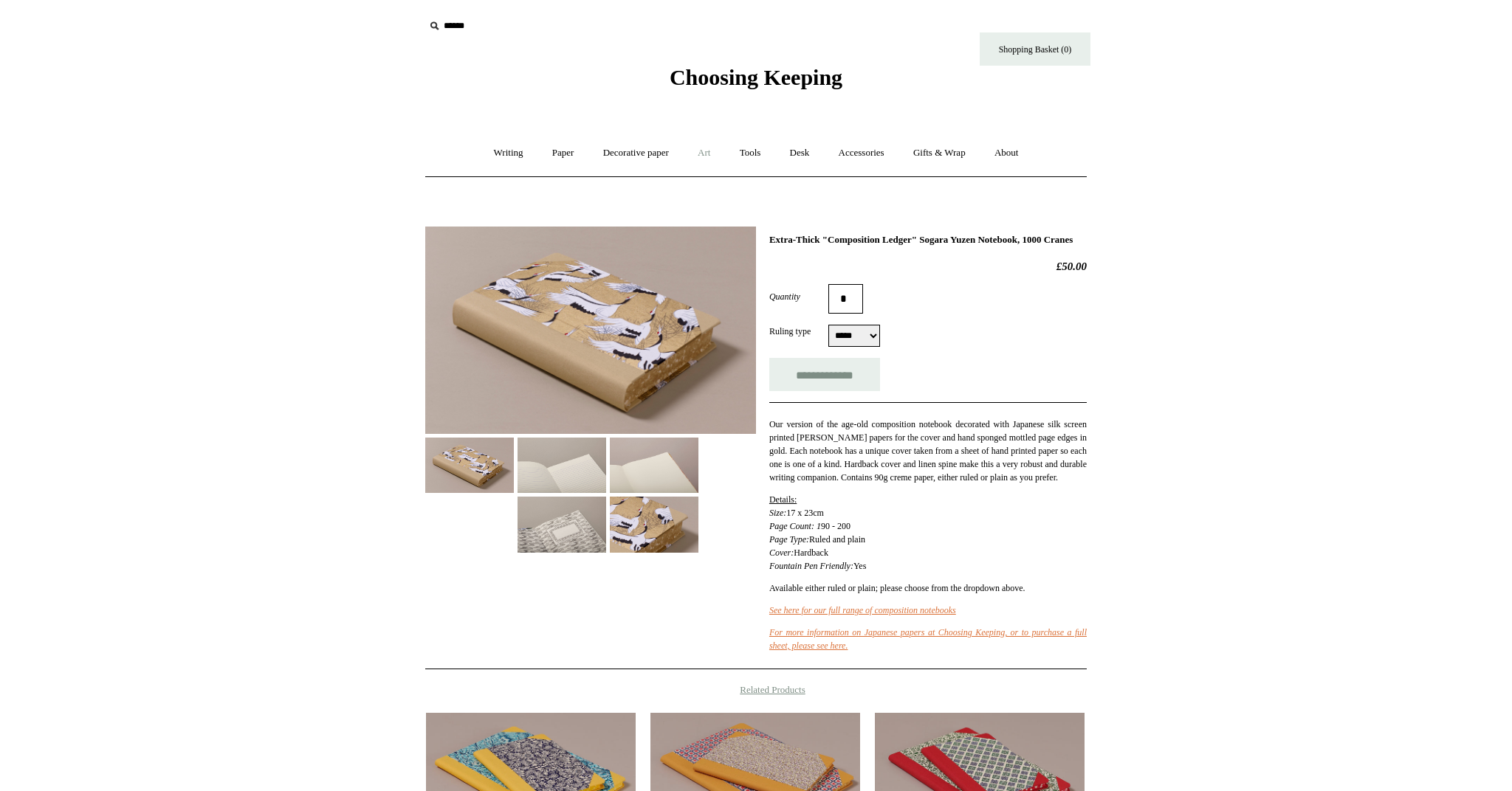
click at [709, 156] on link "Art +" at bounding box center [704, 153] width 39 height 39
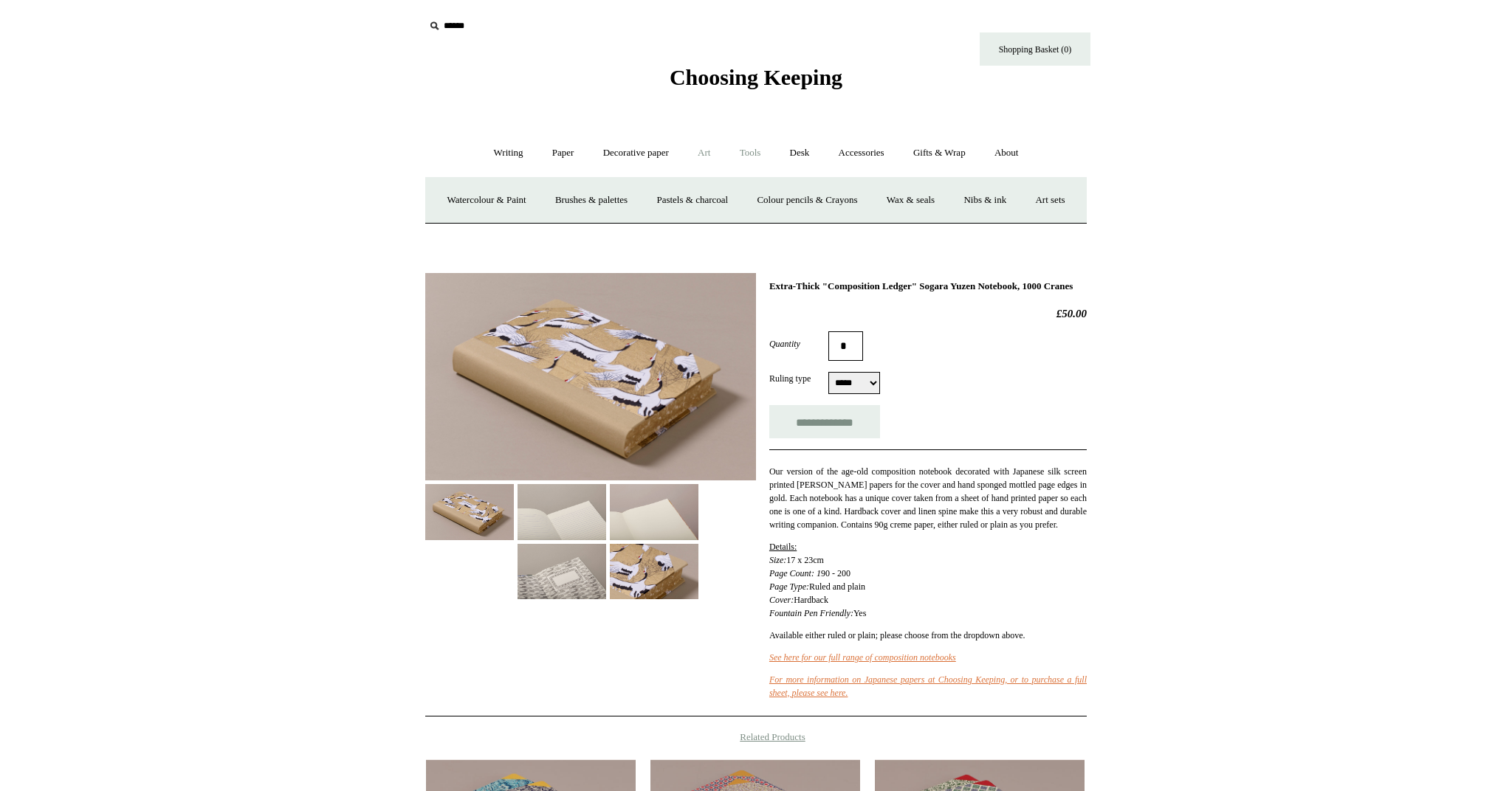
click at [748, 155] on link "Tools +" at bounding box center [750, 153] width 48 height 39
click at [860, 152] on link "Accessories +" at bounding box center [861, 153] width 72 height 39
click at [926, 151] on link "Gifts & Wrap +" at bounding box center [940, 153] width 79 height 39
click at [871, 203] on link "Tape" at bounding box center [856, 201] width 45 height 39
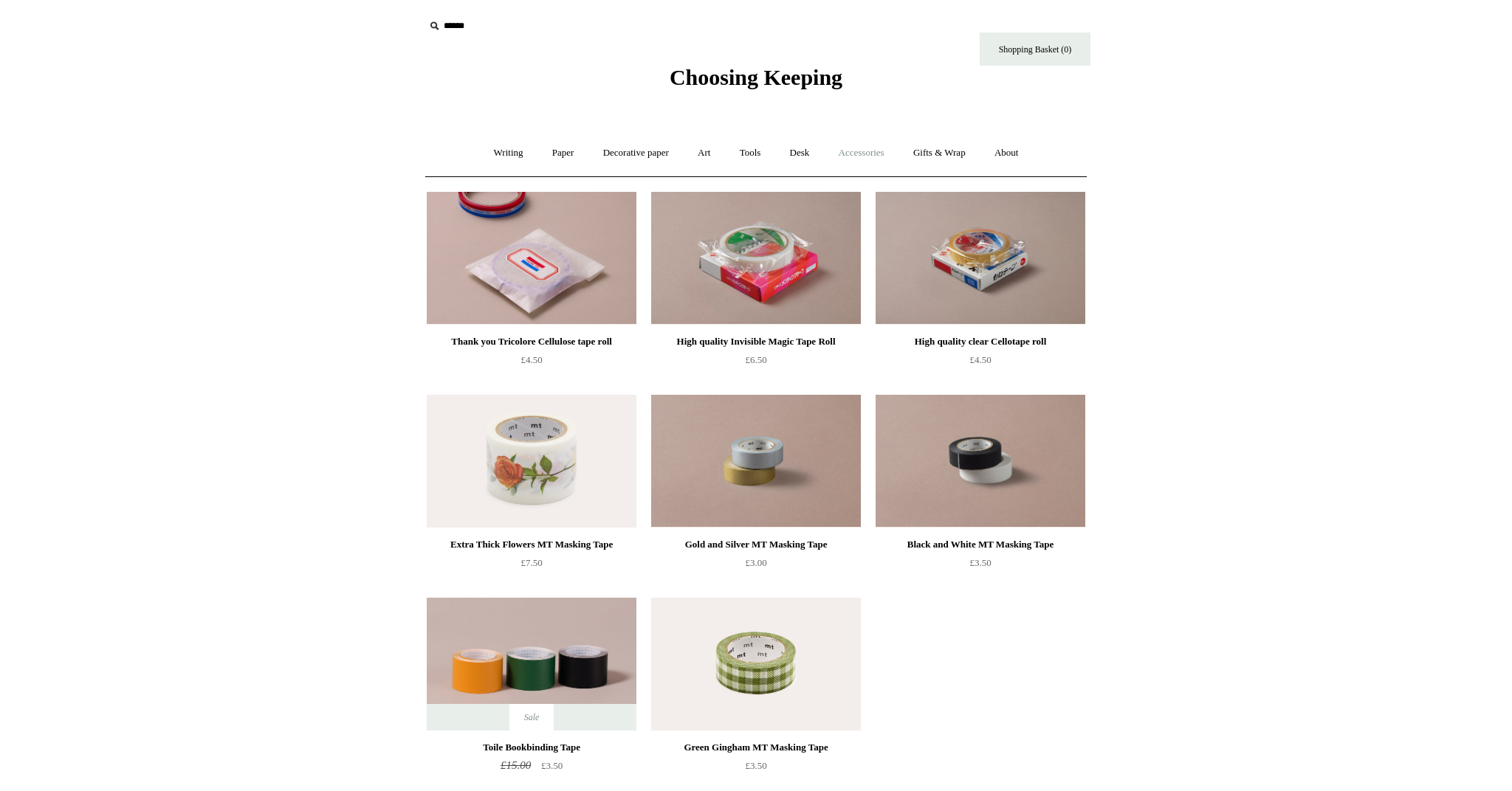
click at [869, 157] on link "Accessories +" at bounding box center [861, 153] width 72 height 39
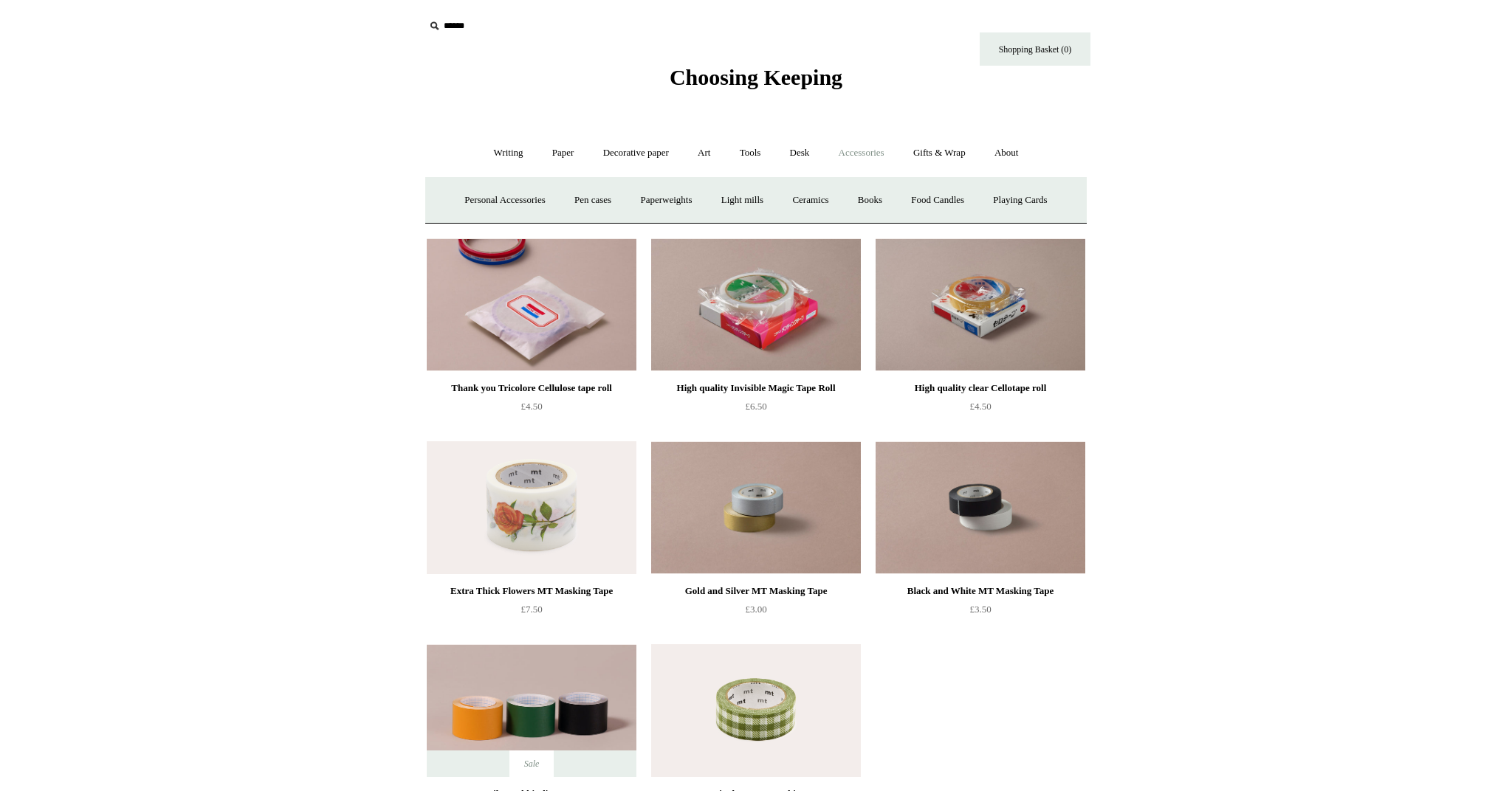
click at [869, 157] on link "Accessories -" at bounding box center [861, 153] width 72 height 39
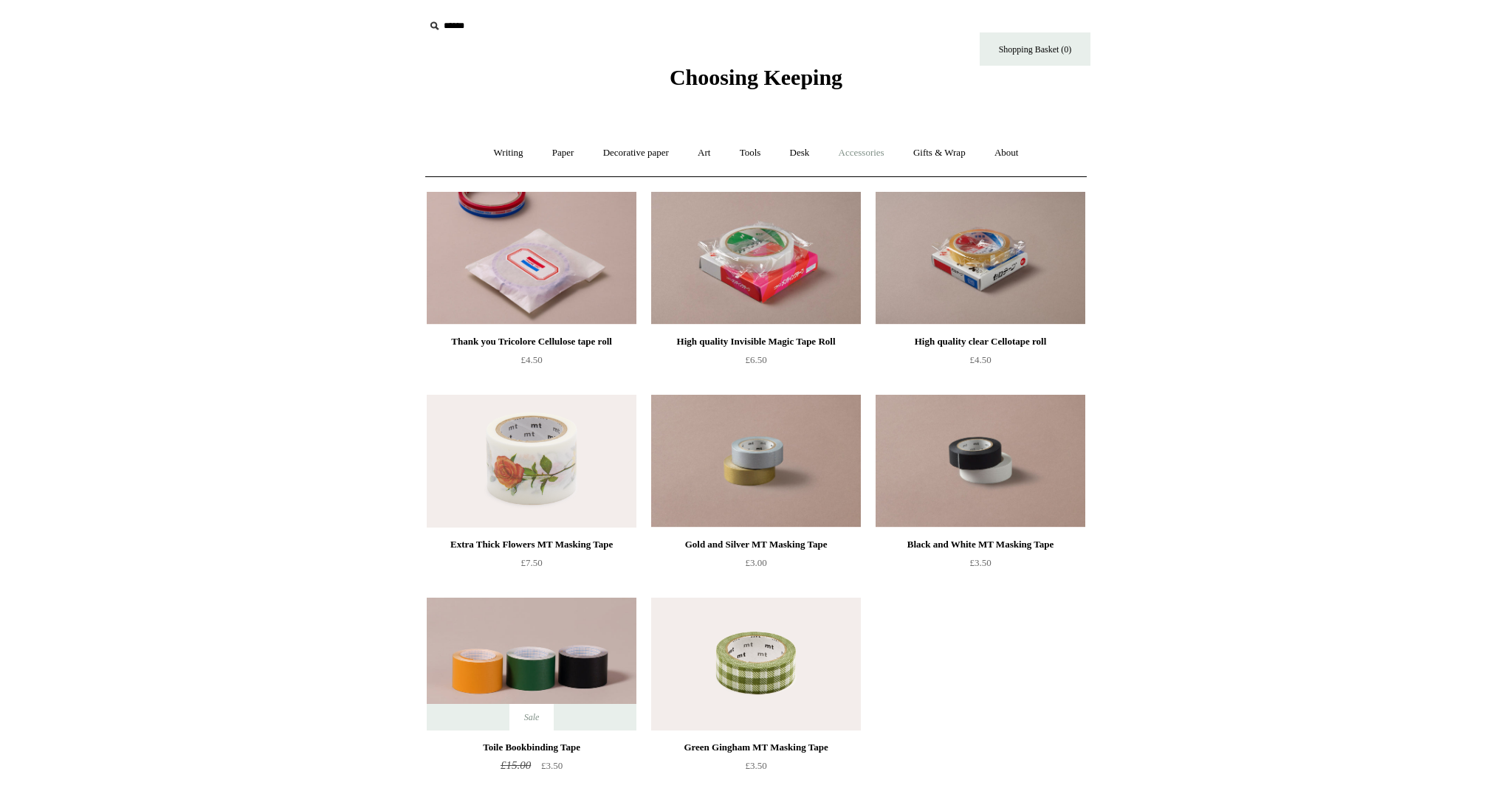
click at [870, 152] on link "Accessories +" at bounding box center [861, 153] width 72 height 39
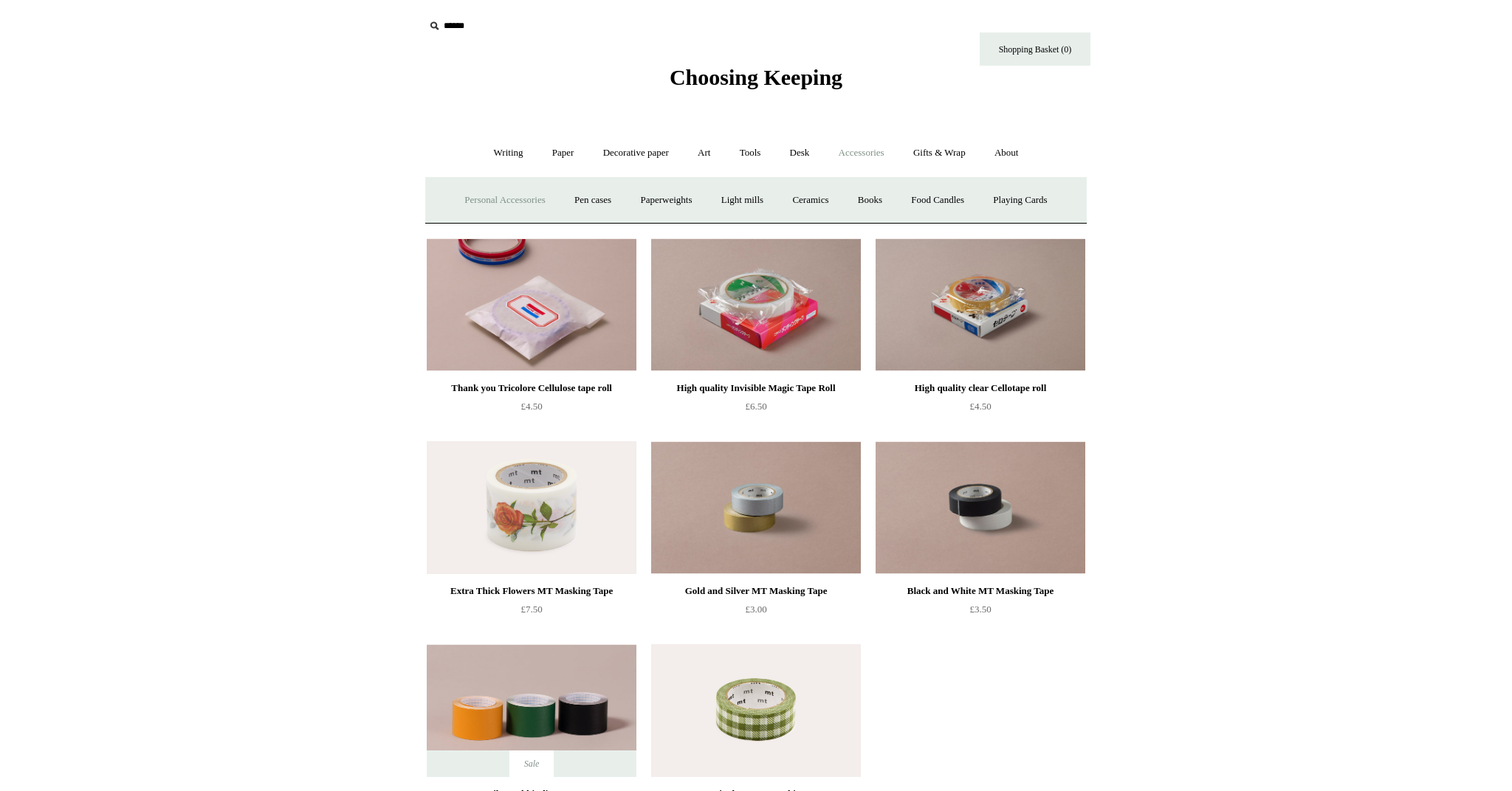
click at [498, 199] on link "Personal Accessories +" at bounding box center [504, 201] width 107 height 39
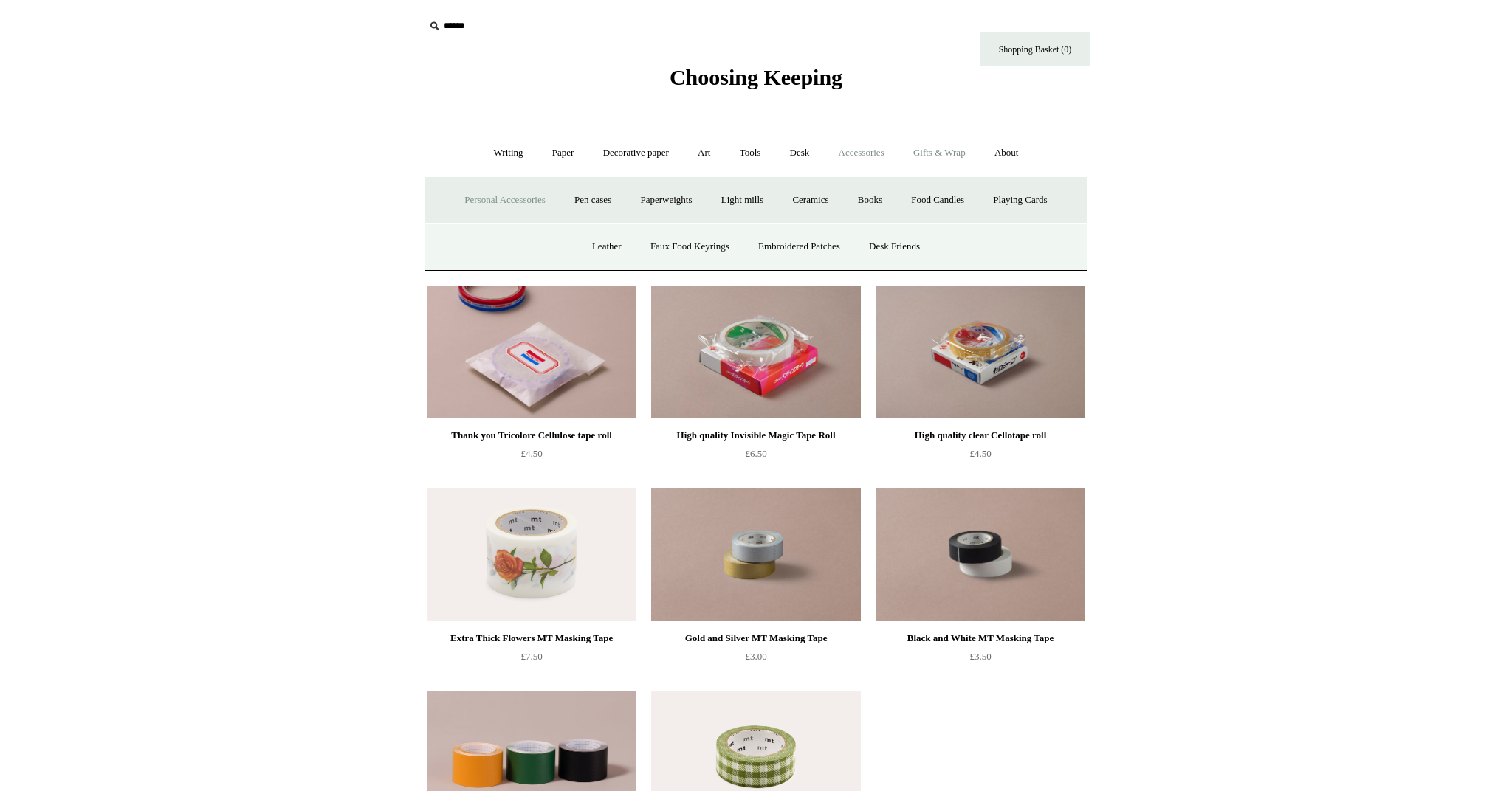
click at [936, 154] on link "Gifts & Wrap +" at bounding box center [940, 153] width 79 height 39
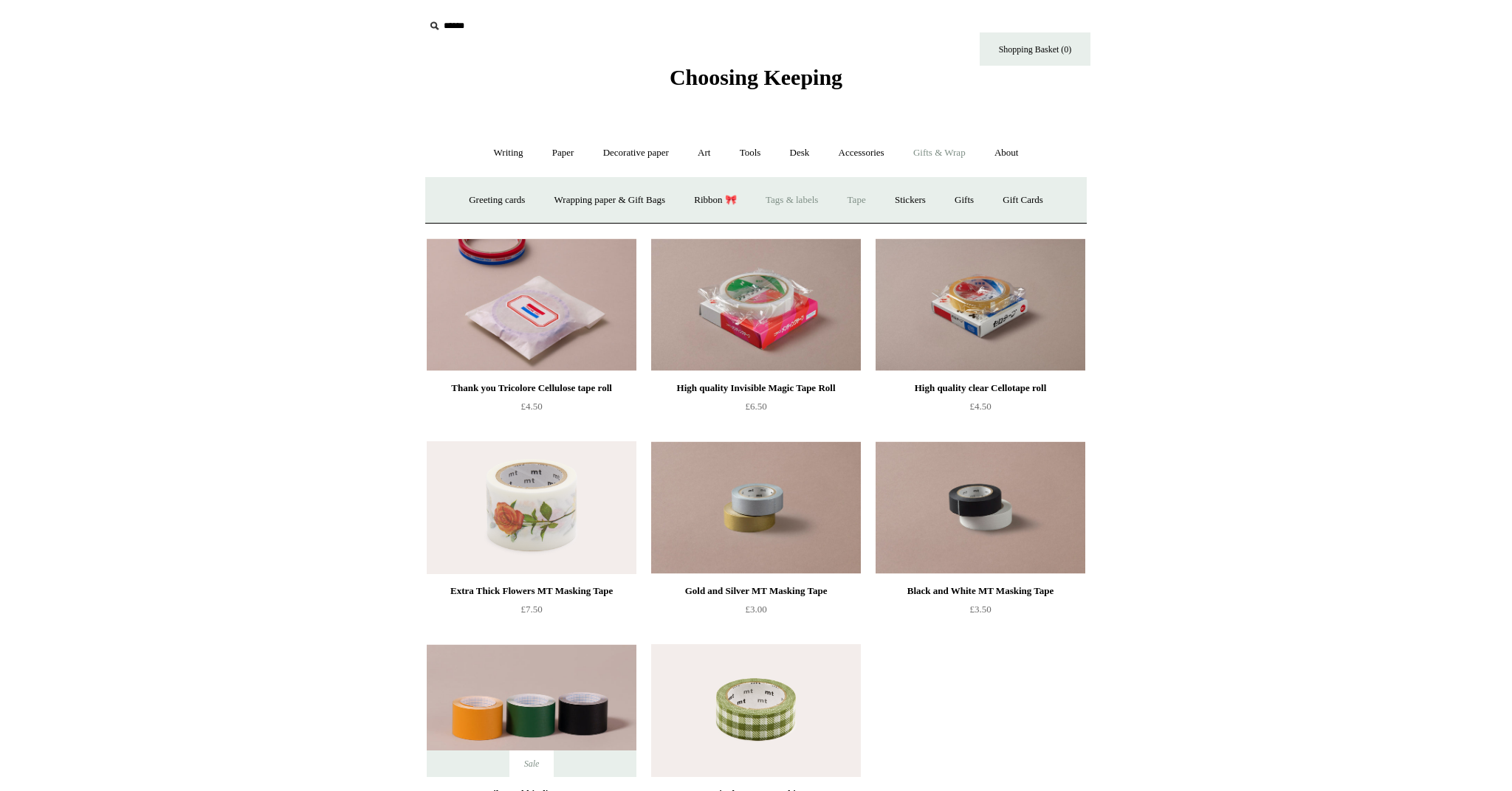
click at [796, 202] on link "Tags & labels" at bounding box center [791, 201] width 79 height 39
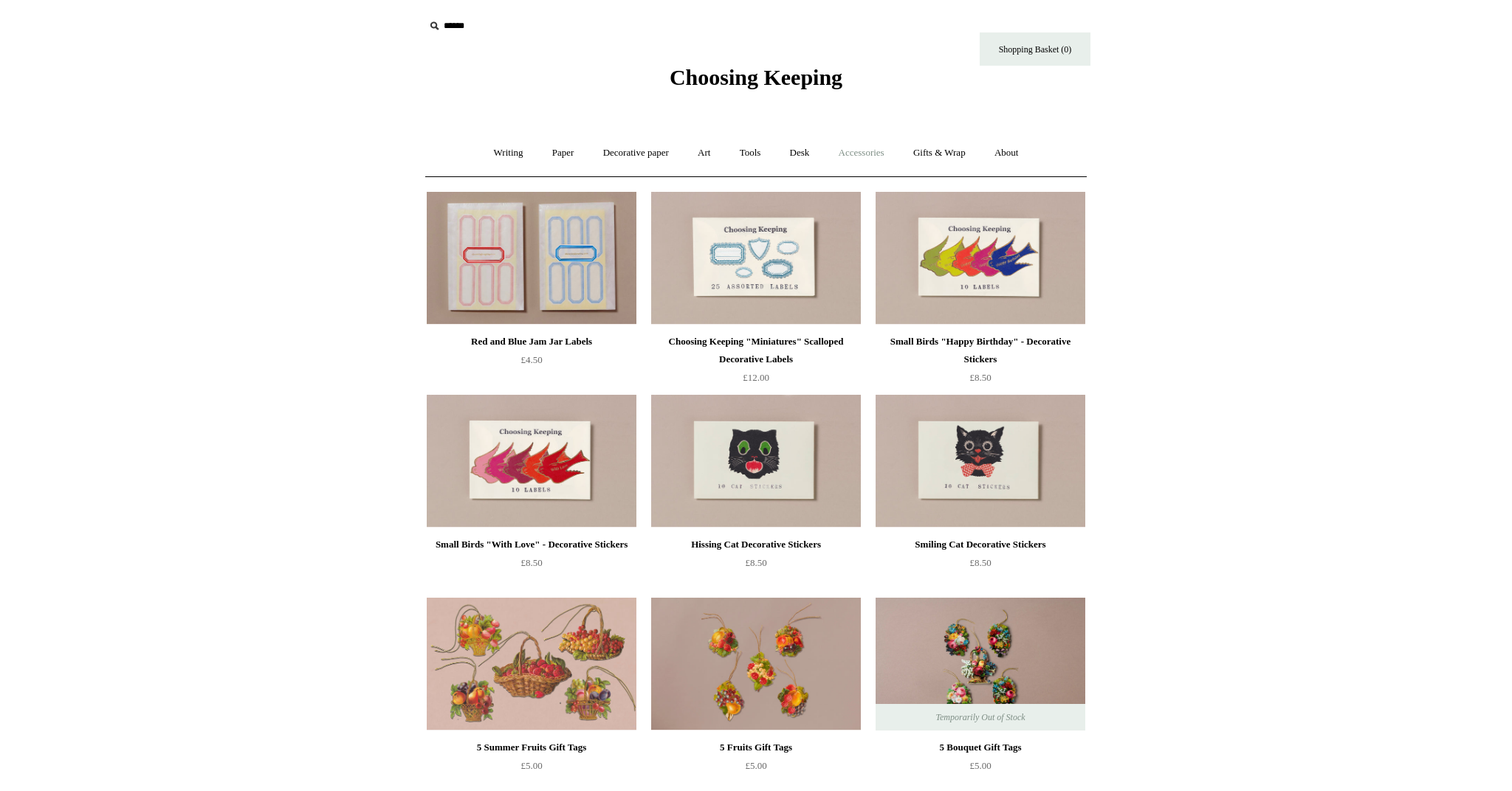
click at [864, 154] on link "Accessories +" at bounding box center [861, 153] width 72 height 39
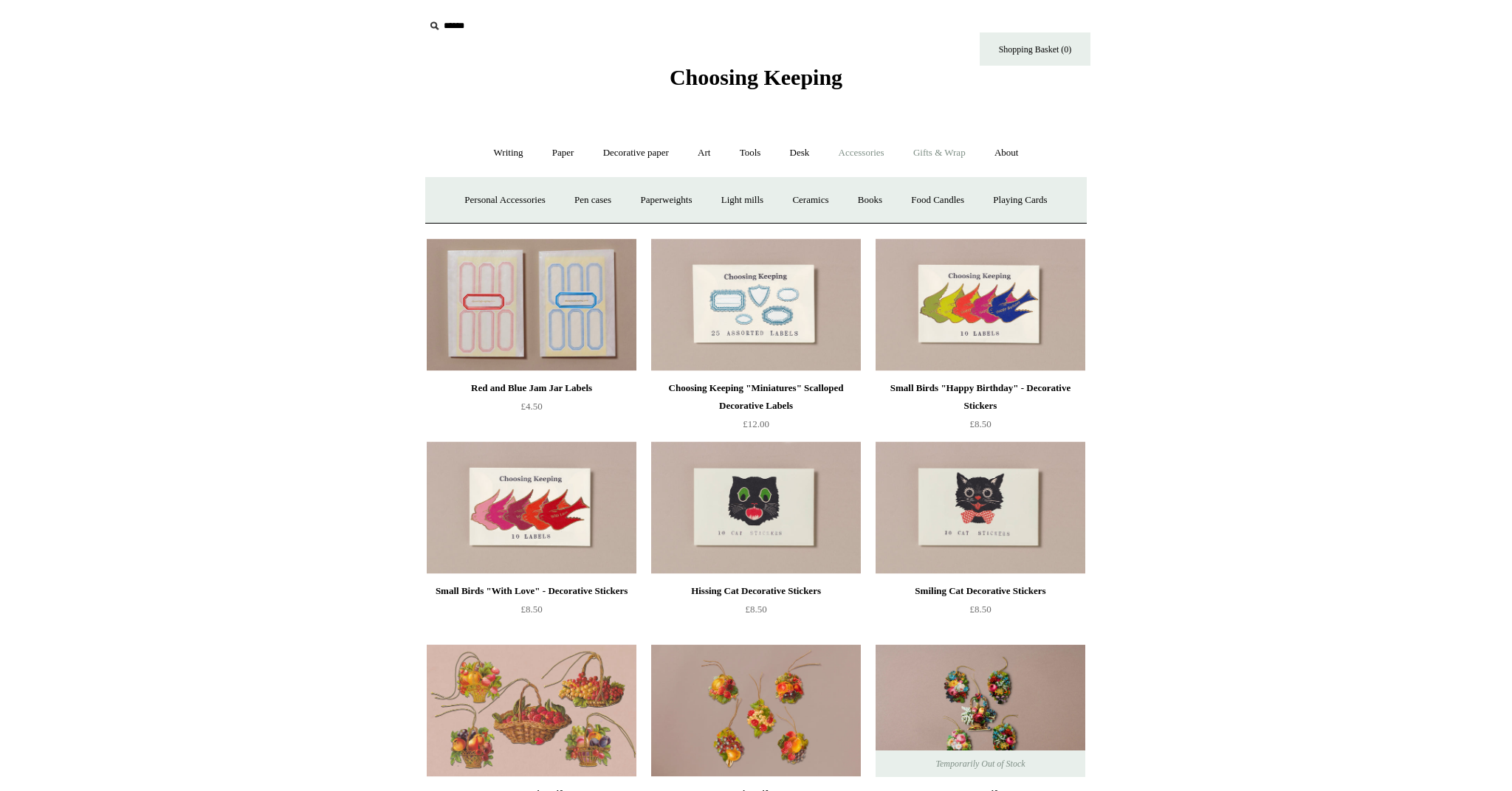
click at [930, 151] on link "Gifts & Wrap +" at bounding box center [940, 153] width 79 height 39
click at [922, 195] on link "Stickers" at bounding box center [911, 201] width 58 height 39
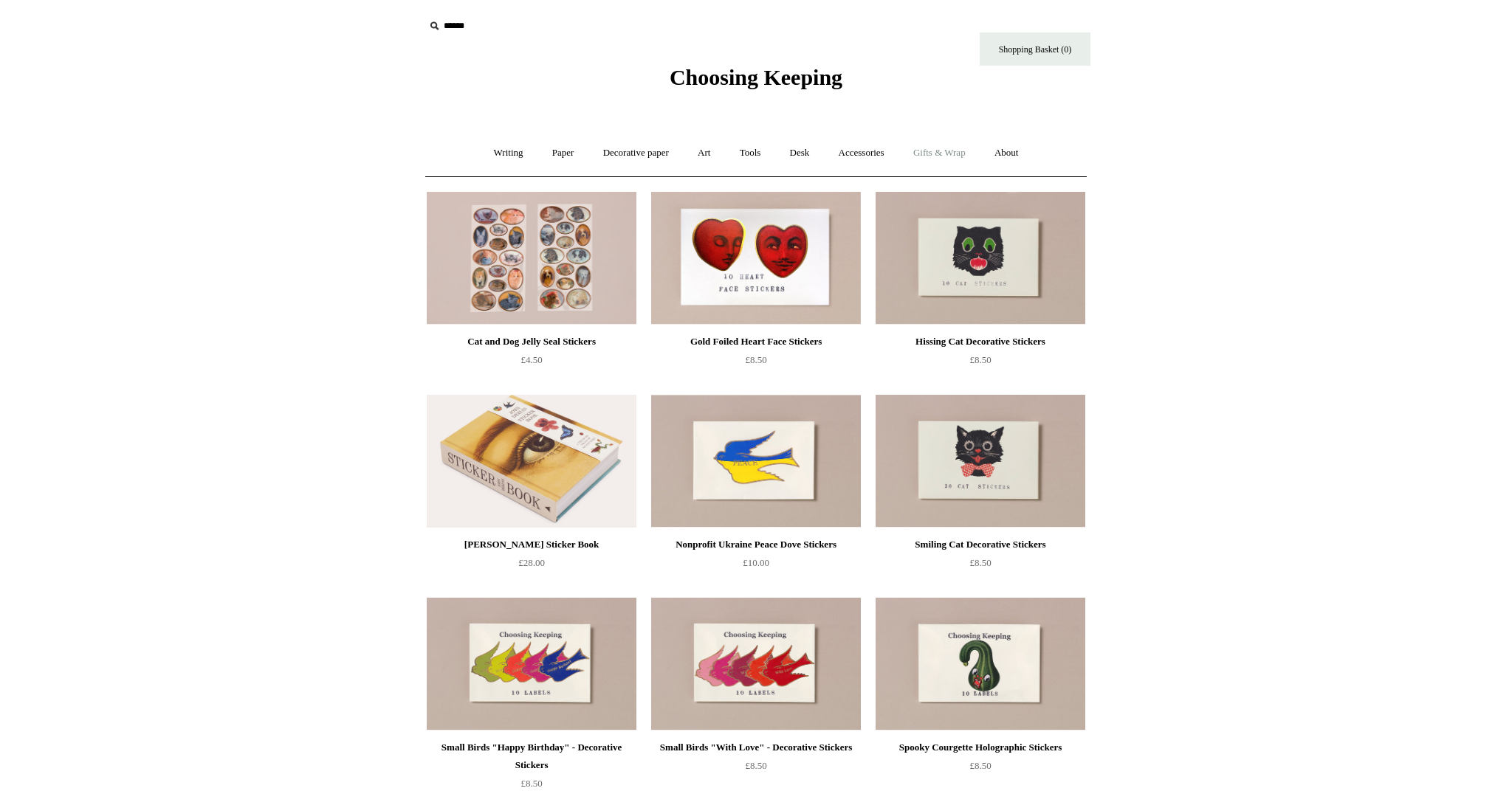
click at [935, 157] on link "Gifts & Wrap +" at bounding box center [940, 153] width 79 height 39
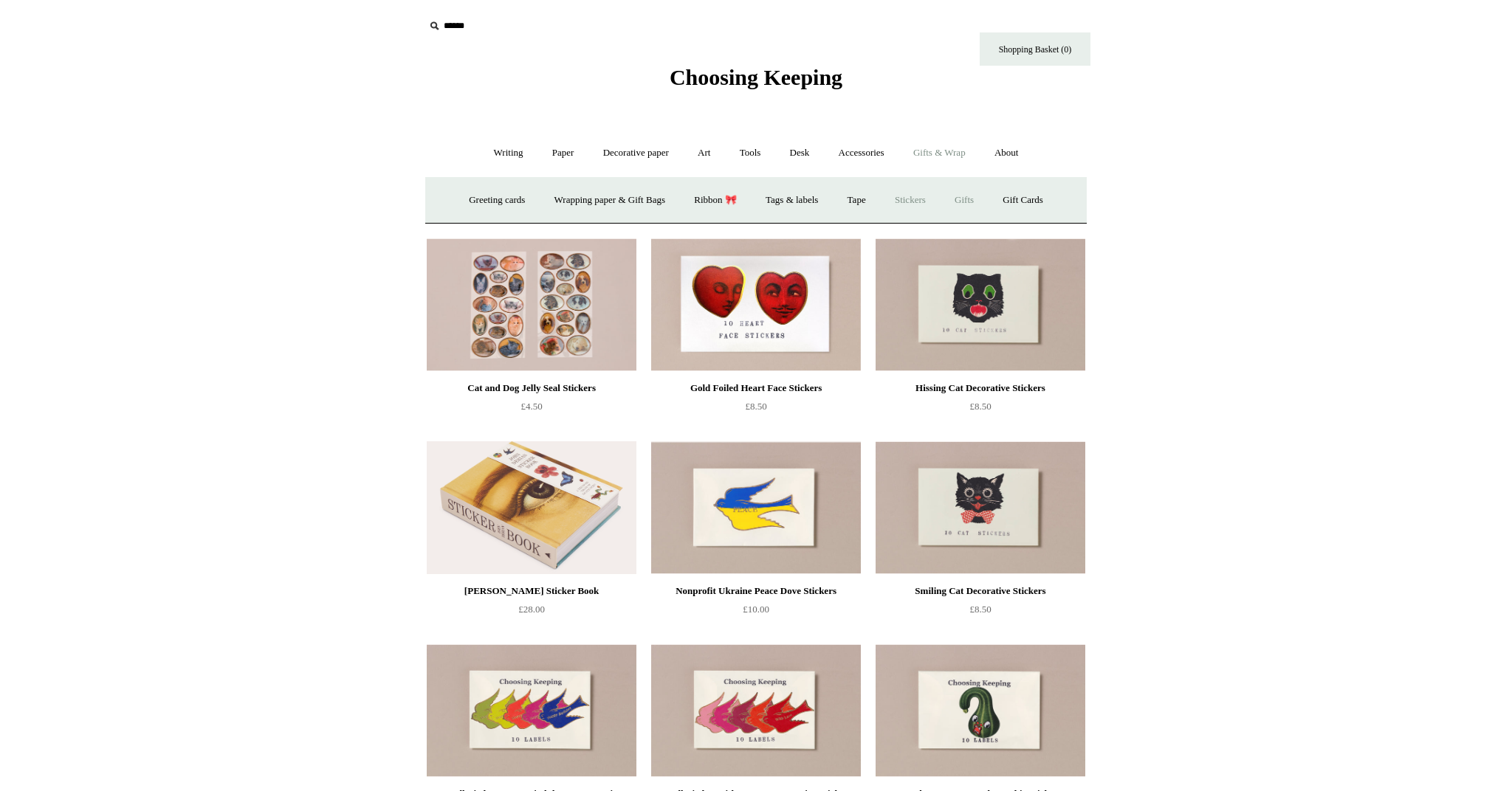
click at [970, 198] on link "Gifts +" at bounding box center [964, 201] width 46 height 39
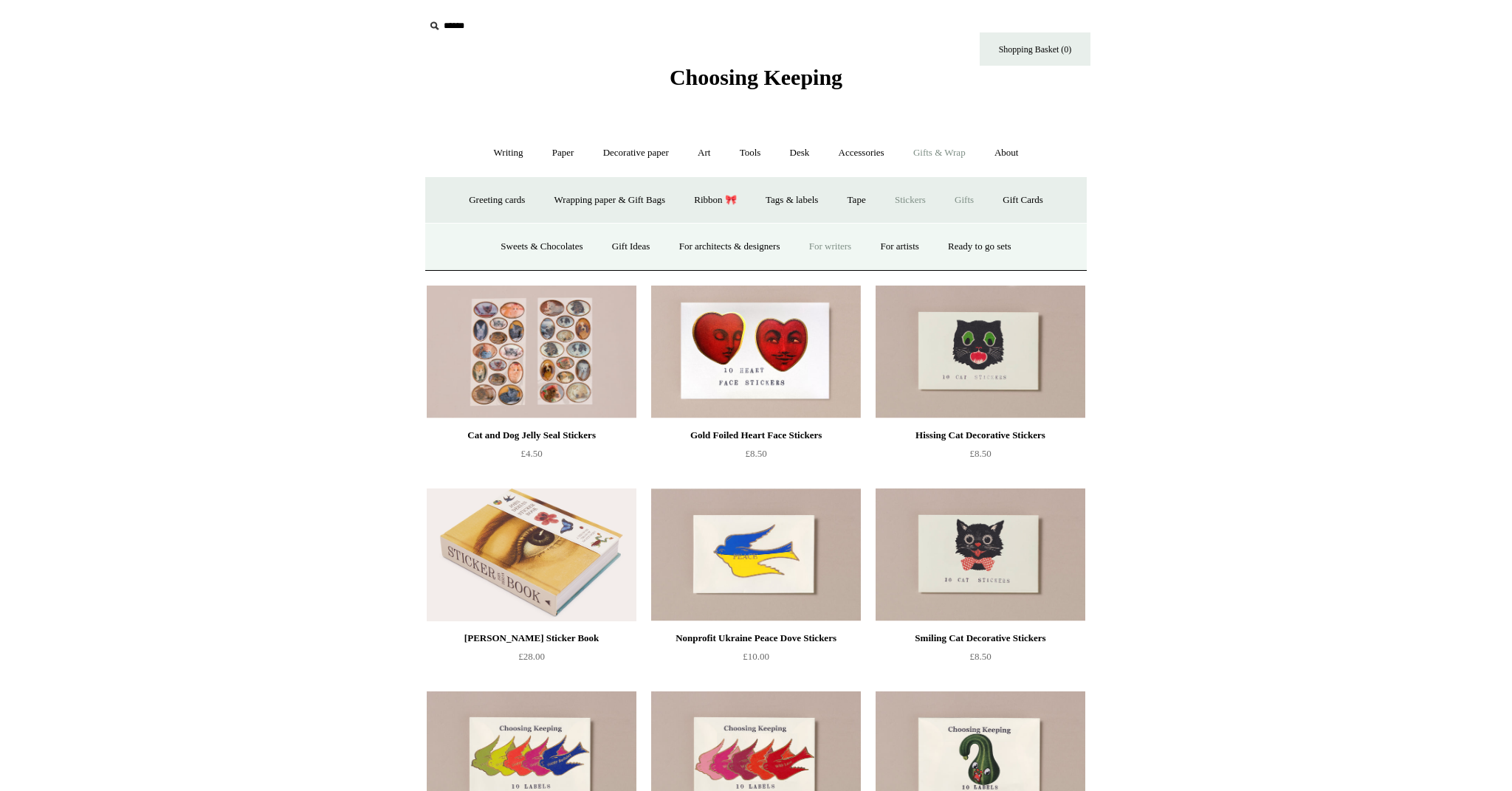
click at [846, 247] on link "For writers" at bounding box center [830, 247] width 69 height 39
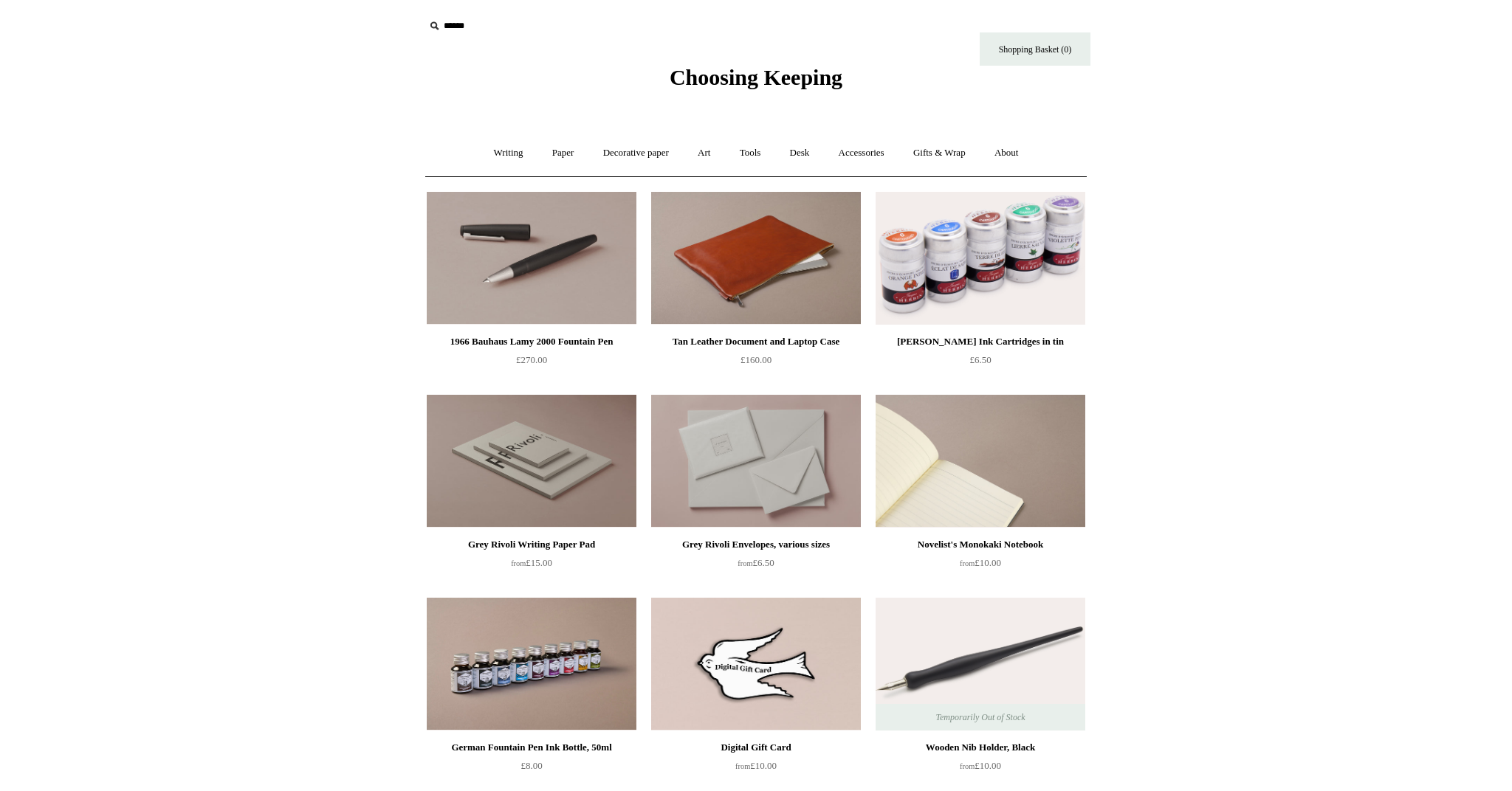
click at [924, 431] on img at bounding box center [980, 461] width 209 height 133
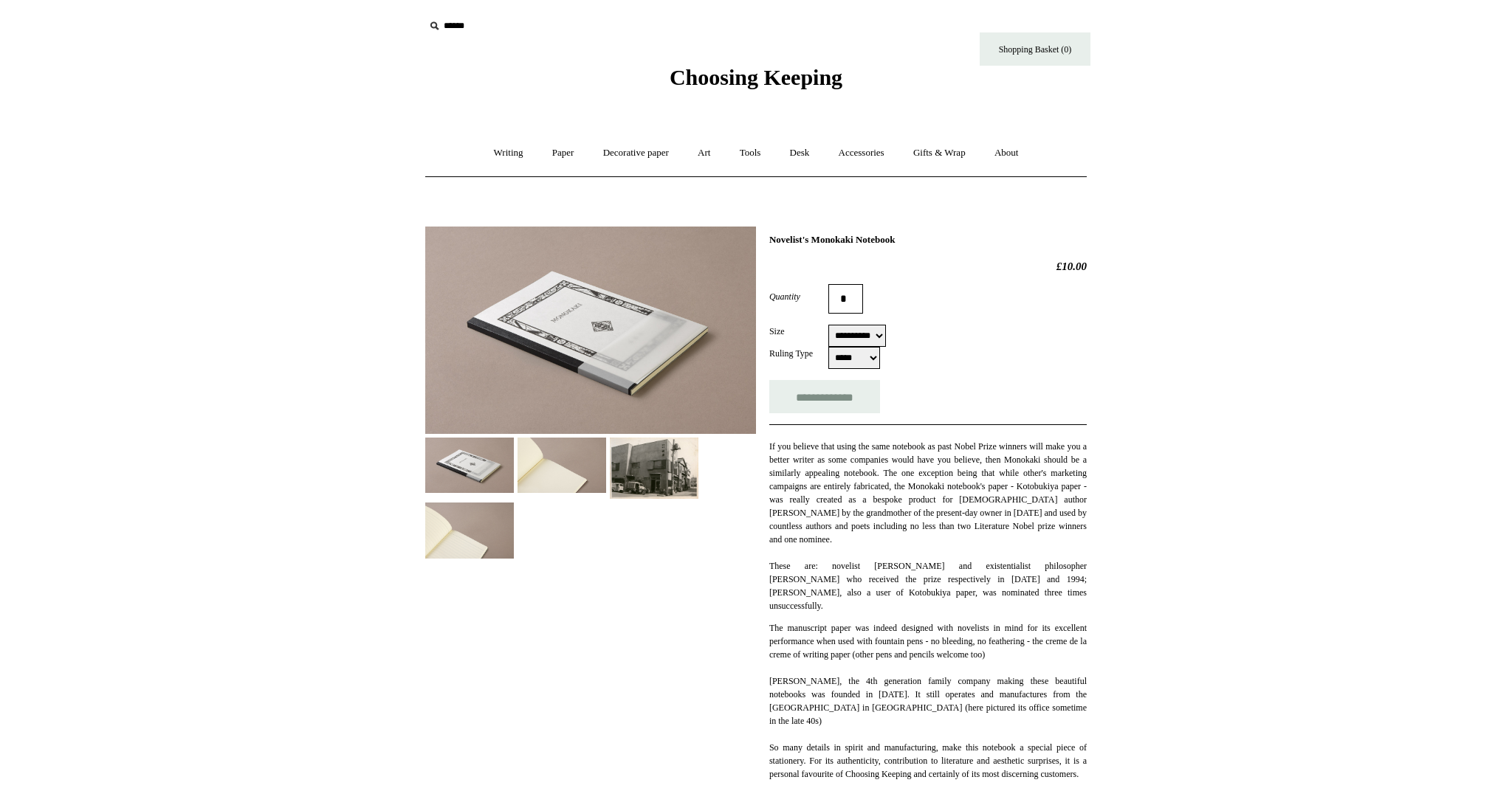
click at [554, 483] on img at bounding box center [561, 465] width 89 height 55
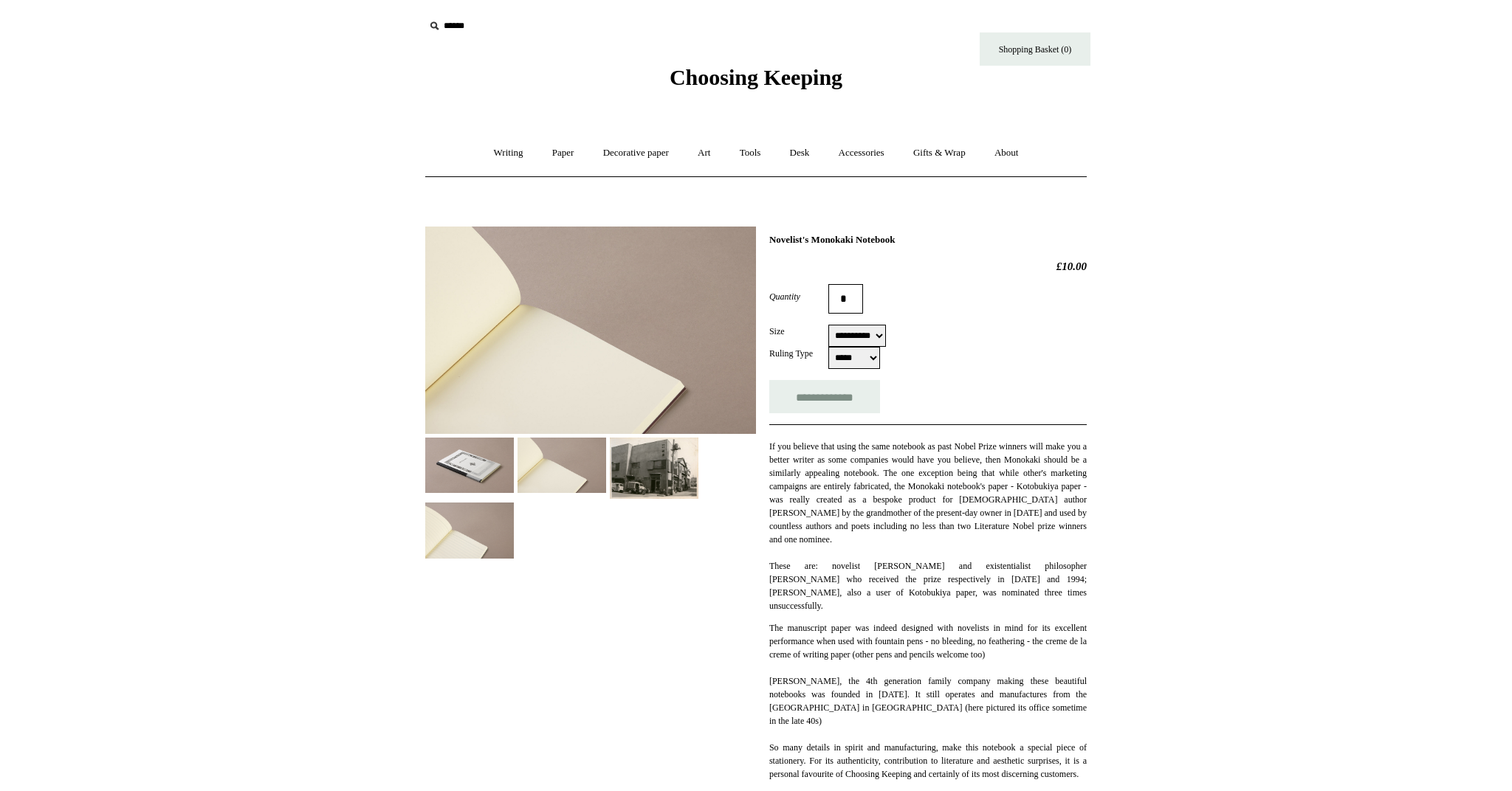
click at [493, 513] on img at bounding box center [469, 530] width 89 height 55
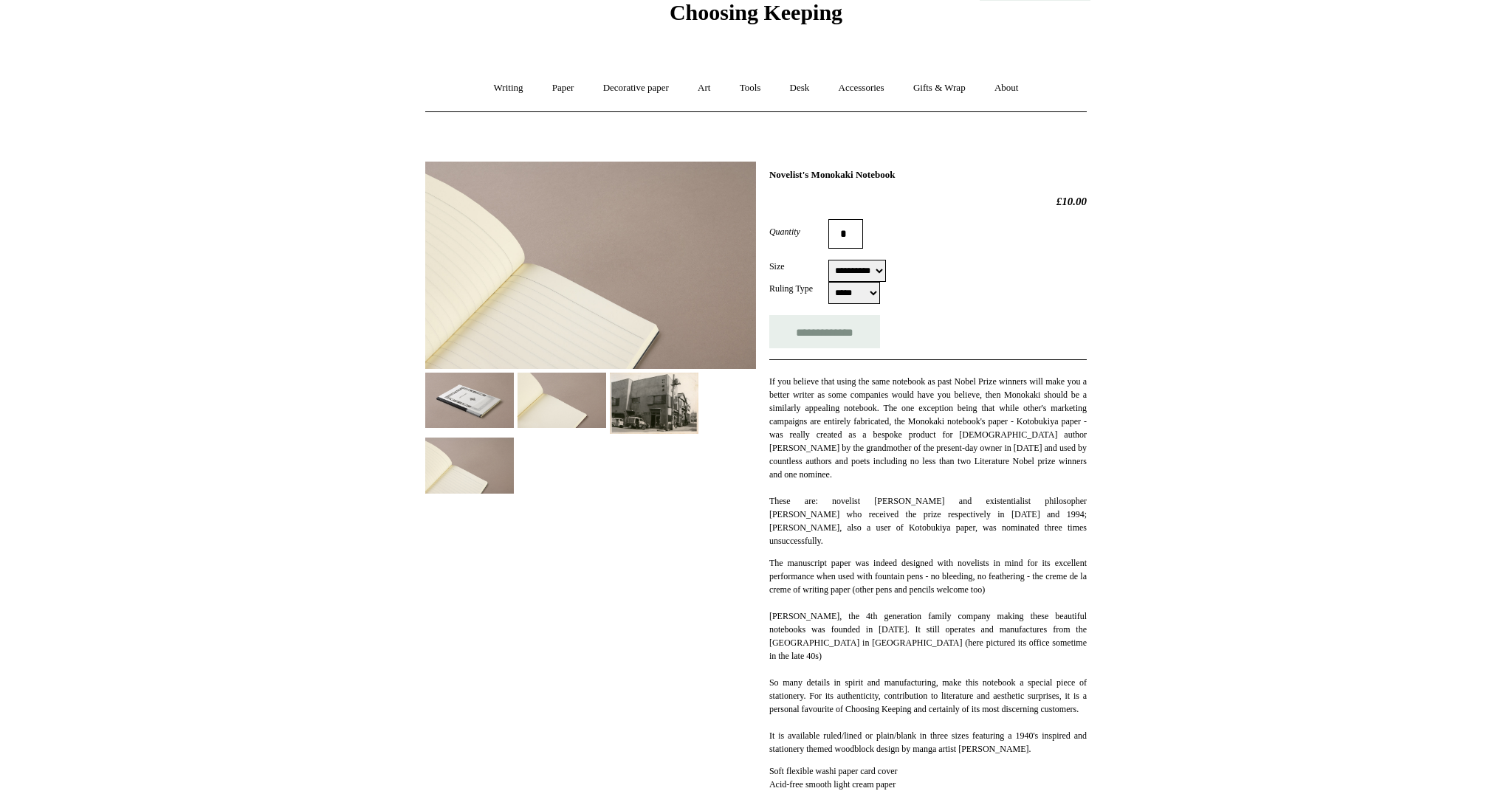
scroll to position [67, 0]
click at [487, 407] on img at bounding box center [469, 398] width 89 height 55
